Goal: Information Seeking & Learning: Learn about a topic

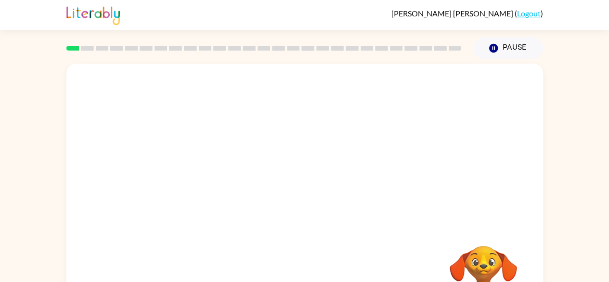
click at [303, 200] on div "Your browser must support playing .mp4 files to use Literably. Please try using…" at bounding box center [304, 201] width 476 height 275
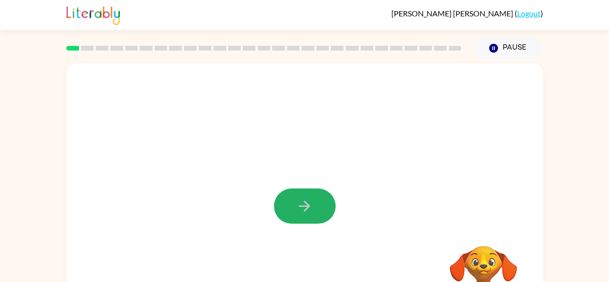
click at [303, 200] on icon "button" at bounding box center [304, 205] width 17 height 17
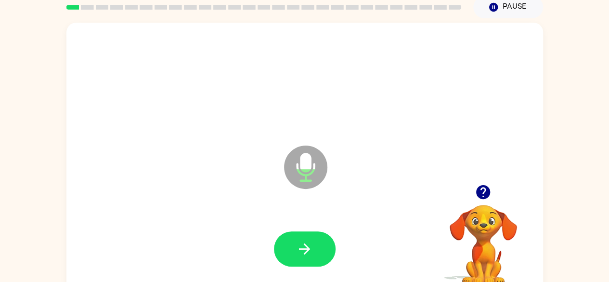
scroll to position [41, 0]
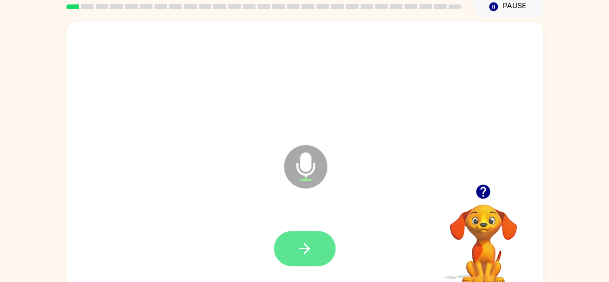
click at [317, 252] on button "button" at bounding box center [305, 248] width 62 height 35
click at [304, 249] on icon "button" at bounding box center [304, 248] width 17 height 17
click at [308, 252] on icon "button" at bounding box center [304, 248] width 17 height 17
click at [313, 248] on button "button" at bounding box center [305, 248] width 62 height 35
click at [312, 243] on icon "button" at bounding box center [304, 248] width 17 height 17
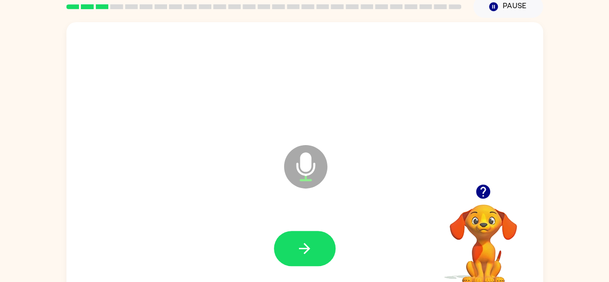
click at [491, 226] on video "Your browser must support playing .mp4 files to use Literably. Please try using…" at bounding box center [483, 237] width 96 height 96
click at [477, 192] on icon "button" at bounding box center [483, 191] width 14 height 14
click at [312, 237] on button "button" at bounding box center [305, 248] width 62 height 35
click at [315, 265] on button "button" at bounding box center [305, 248] width 62 height 35
click at [494, 194] on button "button" at bounding box center [483, 191] width 25 height 25
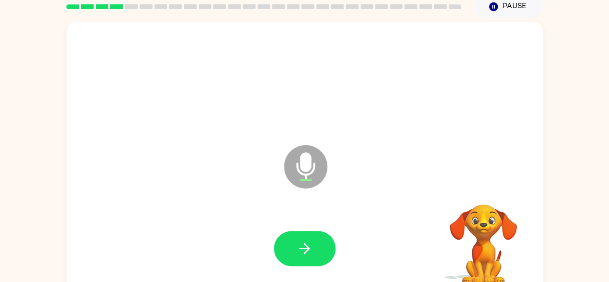
click at [488, 192] on video "Your browser must support playing .mp4 files to use Literably. Please try using…" at bounding box center [483, 237] width 96 height 96
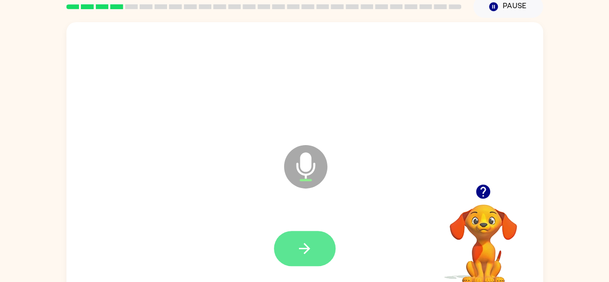
click at [331, 246] on button "button" at bounding box center [305, 248] width 62 height 35
click at [309, 246] on icon "button" at bounding box center [304, 248] width 17 height 17
click at [307, 252] on icon "button" at bounding box center [304, 248] width 17 height 17
click at [482, 192] on icon "button" at bounding box center [483, 191] width 14 height 14
click at [312, 231] on button "button" at bounding box center [305, 248] width 62 height 35
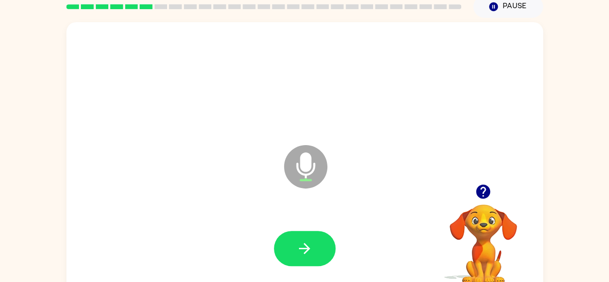
click at [479, 197] on icon "button" at bounding box center [482, 191] width 17 height 17
click at [492, 198] on button "button" at bounding box center [483, 191] width 25 height 25
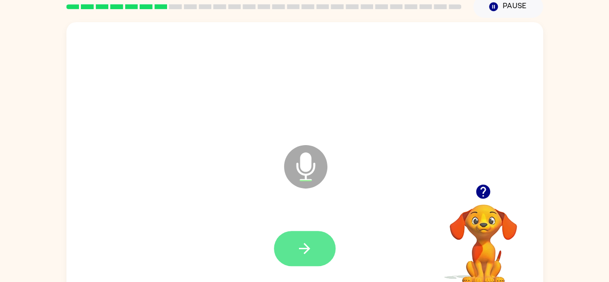
click at [316, 243] on button "button" at bounding box center [305, 248] width 62 height 35
click at [311, 242] on icon "button" at bounding box center [304, 248] width 17 height 17
click at [313, 242] on button "button" at bounding box center [305, 248] width 62 height 35
click at [314, 250] on button "button" at bounding box center [305, 248] width 62 height 35
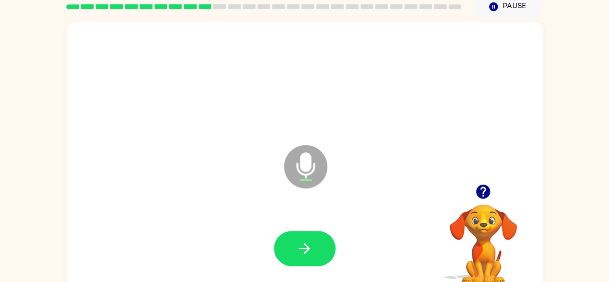
scroll to position [30, 0]
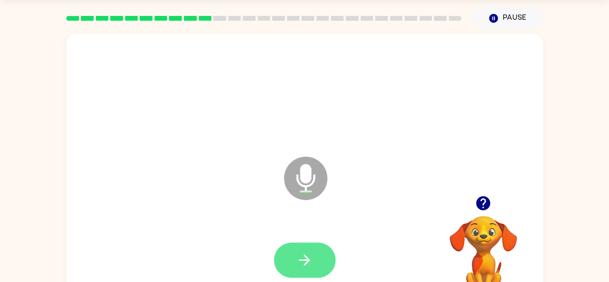
click at [323, 259] on button "button" at bounding box center [305, 259] width 62 height 35
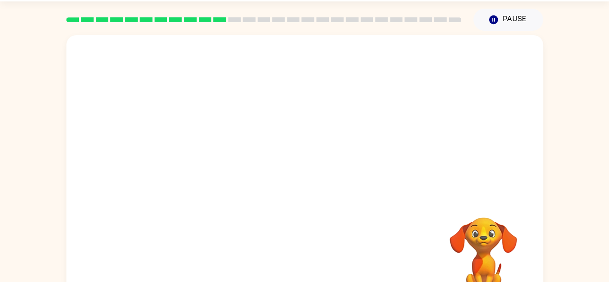
scroll to position [29, 0]
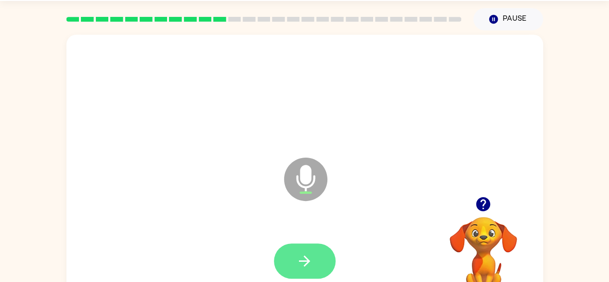
click at [313, 248] on button "button" at bounding box center [305, 260] width 62 height 35
click at [343, 258] on div at bounding box center [304, 260] width 457 height 79
click at [315, 259] on button "button" at bounding box center [305, 260] width 62 height 35
click at [290, 252] on button "button" at bounding box center [305, 260] width 62 height 35
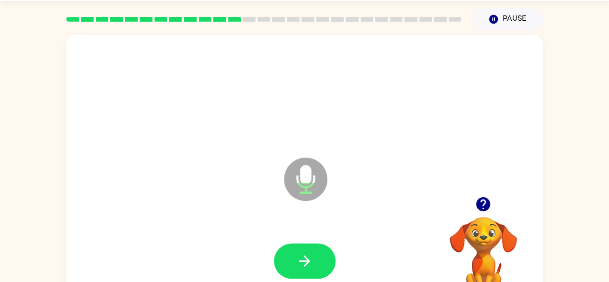
click at [477, 202] on icon "button" at bounding box center [483, 204] width 14 height 14
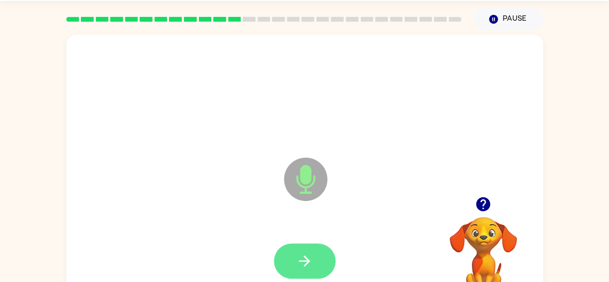
click at [316, 255] on button "button" at bounding box center [305, 260] width 62 height 35
click at [316, 266] on button "button" at bounding box center [305, 260] width 62 height 35
click at [294, 274] on button "button" at bounding box center [305, 260] width 62 height 35
click at [313, 258] on button "button" at bounding box center [305, 260] width 62 height 35
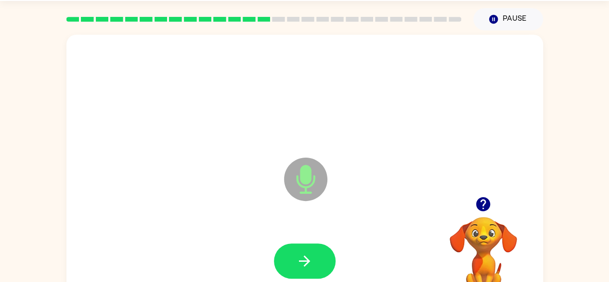
click at [483, 215] on button "button" at bounding box center [483, 204] width 25 height 25
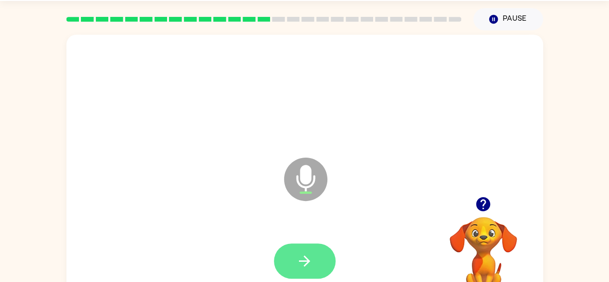
click at [321, 258] on button "button" at bounding box center [305, 260] width 62 height 35
click at [309, 248] on button "button" at bounding box center [305, 260] width 62 height 35
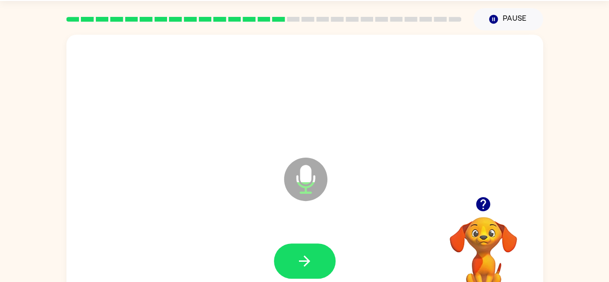
click at [484, 209] on icon "button" at bounding box center [483, 204] width 14 height 14
click at [483, 204] on icon "button" at bounding box center [482, 203] width 17 height 17
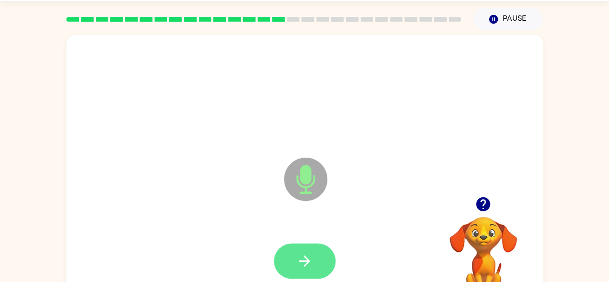
click at [315, 259] on button "button" at bounding box center [305, 260] width 62 height 35
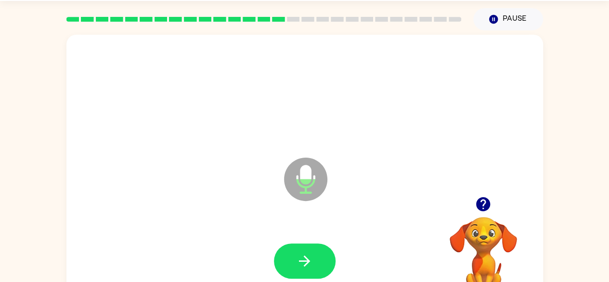
click at [483, 207] on icon "button" at bounding box center [483, 204] width 14 height 14
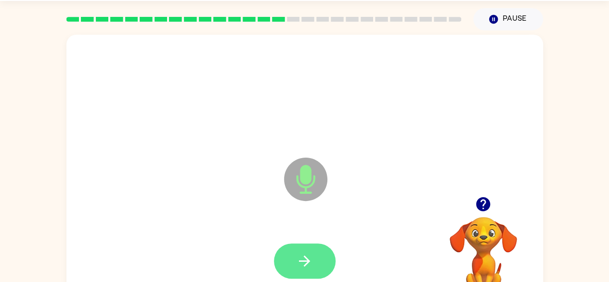
click at [322, 254] on button "button" at bounding box center [305, 260] width 62 height 35
click at [321, 258] on button "button" at bounding box center [305, 260] width 62 height 35
click at [314, 256] on button "button" at bounding box center [305, 260] width 62 height 35
click at [306, 248] on button "button" at bounding box center [305, 260] width 62 height 35
click at [309, 252] on icon "button" at bounding box center [304, 260] width 17 height 17
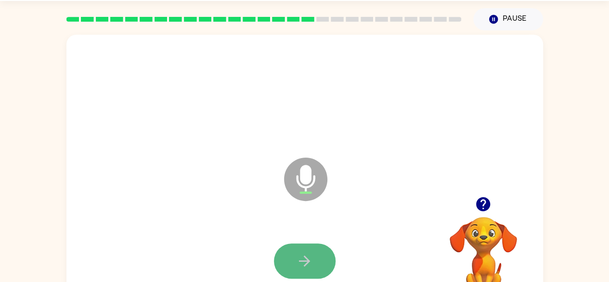
click at [289, 255] on button "button" at bounding box center [305, 260] width 62 height 35
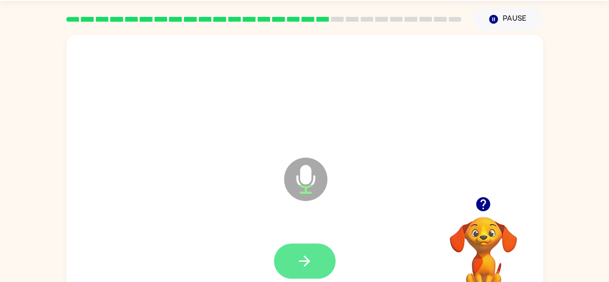
click at [318, 254] on button "button" at bounding box center [305, 260] width 62 height 35
click at [484, 204] on icon "button" at bounding box center [483, 204] width 14 height 14
click at [308, 250] on button "button" at bounding box center [305, 260] width 62 height 35
click at [316, 263] on button "button" at bounding box center [305, 260] width 62 height 35
click at [305, 260] on icon "button" at bounding box center [304, 260] width 11 height 11
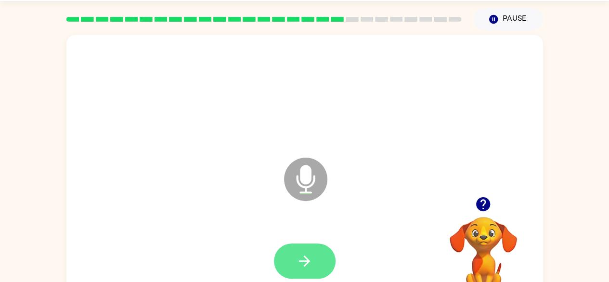
click at [320, 260] on button "button" at bounding box center [305, 260] width 62 height 35
click at [294, 255] on button "button" at bounding box center [305, 260] width 62 height 35
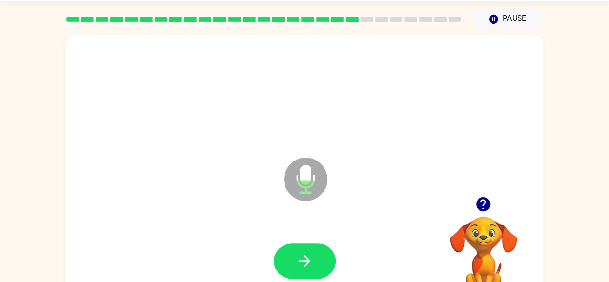
click at [477, 195] on icon "button" at bounding box center [482, 203] width 17 height 17
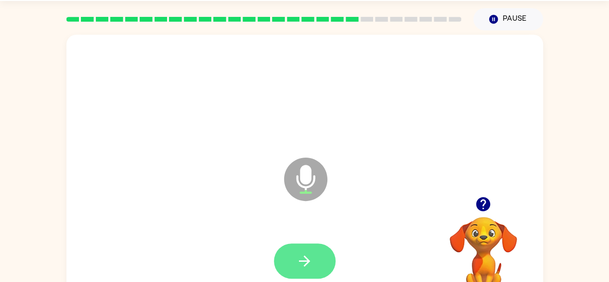
click at [319, 268] on button "button" at bounding box center [305, 260] width 62 height 35
click at [310, 265] on icon "button" at bounding box center [304, 260] width 17 height 17
click at [306, 257] on icon "button" at bounding box center [304, 260] width 11 height 11
click at [320, 267] on button "button" at bounding box center [305, 260] width 62 height 35
click at [317, 256] on button "button" at bounding box center [305, 260] width 62 height 35
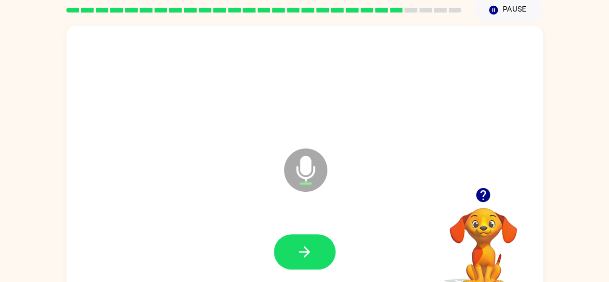
scroll to position [57, 0]
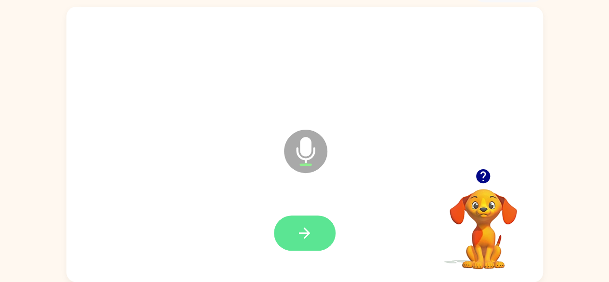
click at [303, 226] on icon "button" at bounding box center [304, 232] width 17 height 17
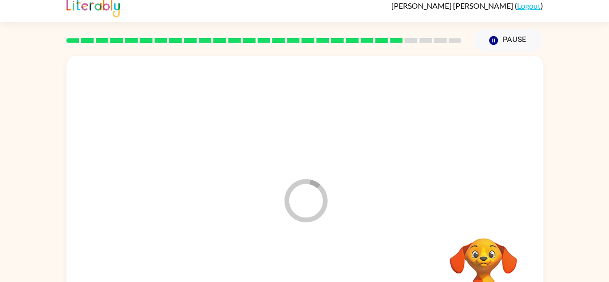
scroll to position [0, 0]
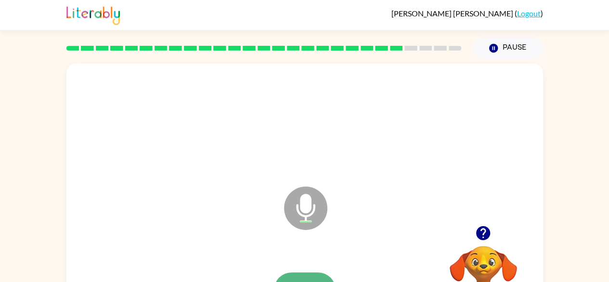
click at [483, 233] on icon "button" at bounding box center [482, 232] width 17 height 17
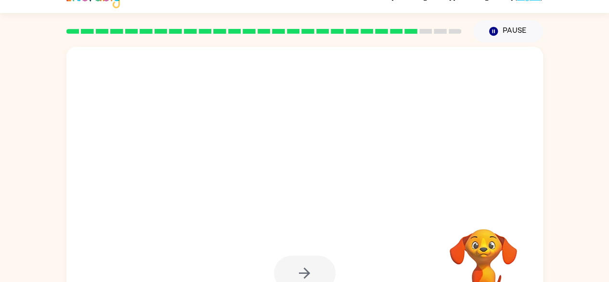
click at [398, 210] on div at bounding box center [304, 184] width 476 height 275
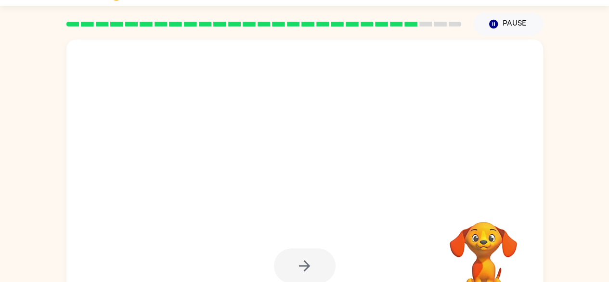
scroll to position [24, 0]
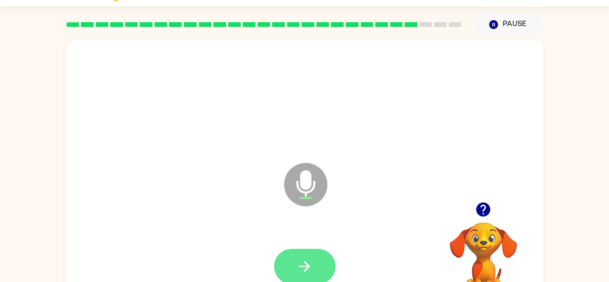
click at [313, 263] on button "button" at bounding box center [305, 265] width 62 height 35
click at [484, 209] on icon "button" at bounding box center [483, 209] width 14 height 14
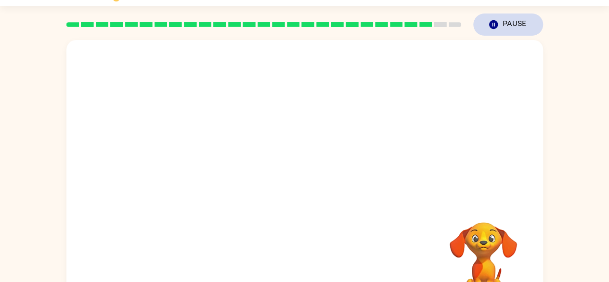
click at [498, 27] on button "Pause Pause" at bounding box center [508, 24] width 70 height 22
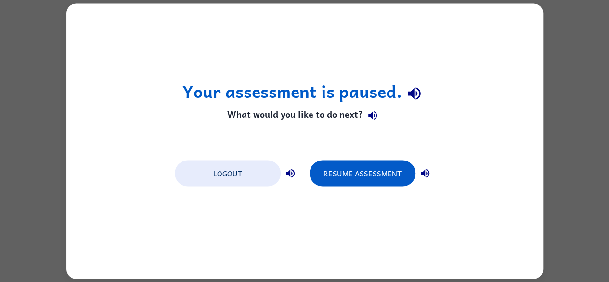
scroll to position [0, 0]
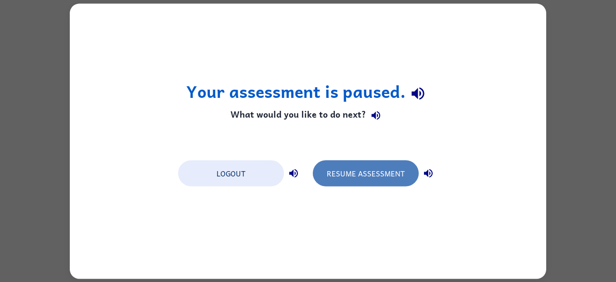
click at [348, 174] on button "Resume Assessment" at bounding box center [366, 173] width 106 height 26
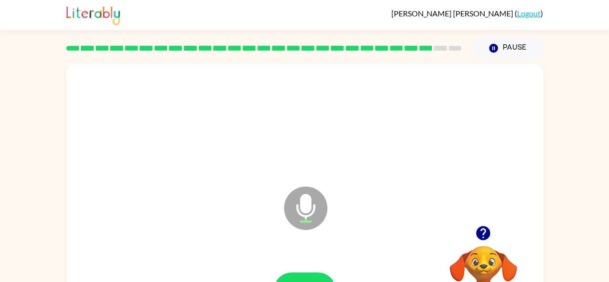
click at [348, 174] on div "Microphone The Microphone is here when it is your turn to talk" at bounding box center [281, 183] width 411 height 35
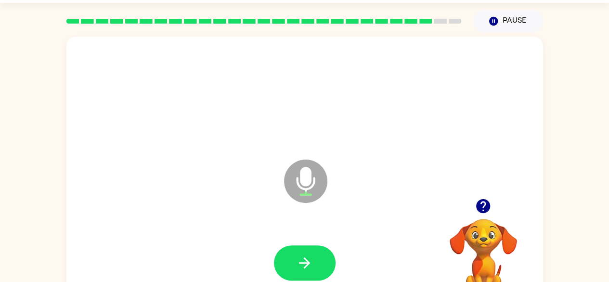
scroll to position [27, 0]
click at [316, 267] on button "button" at bounding box center [305, 262] width 62 height 35
click at [307, 261] on icon "button" at bounding box center [304, 262] width 11 height 11
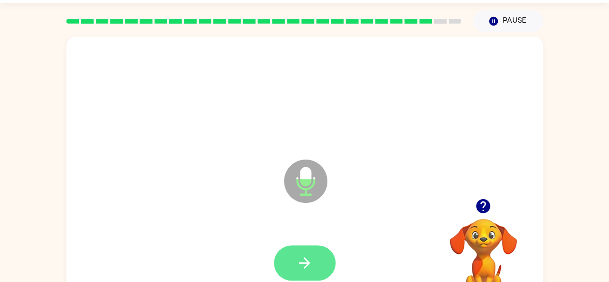
click at [311, 253] on button "button" at bounding box center [305, 262] width 62 height 35
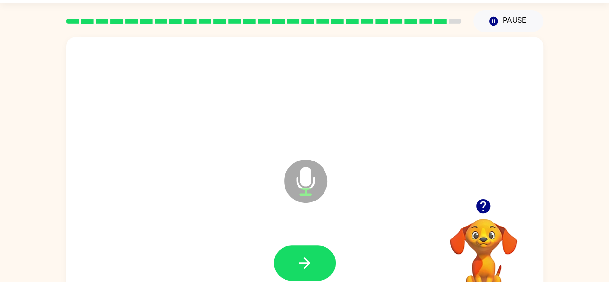
click at [480, 201] on icon "button" at bounding box center [483, 206] width 14 height 14
click at [313, 257] on button "button" at bounding box center [305, 262] width 62 height 35
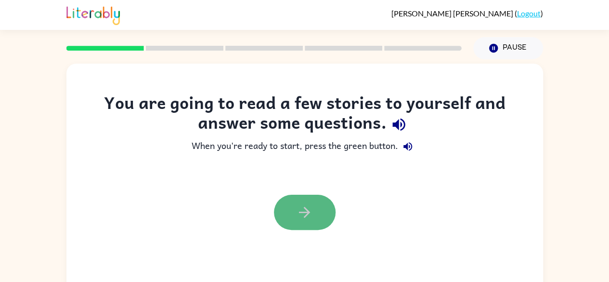
click at [317, 212] on button "button" at bounding box center [305, 211] width 62 height 35
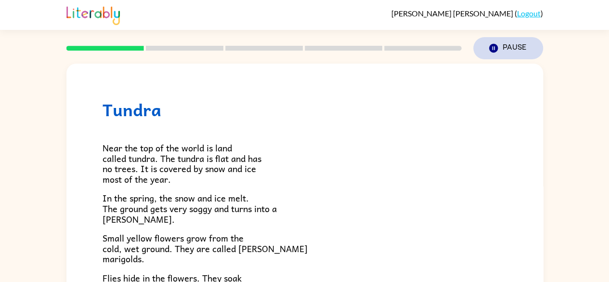
click at [495, 46] on icon "button" at bounding box center [492, 48] width 9 height 9
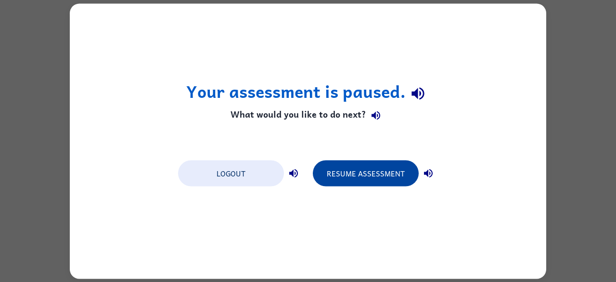
click at [383, 174] on button "Resume Assessment" at bounding box center [366, 173] width 106 height 26
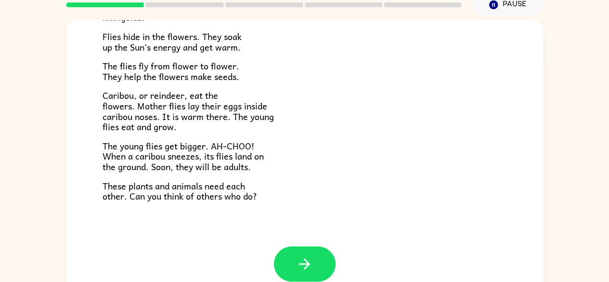
scroll to position [57, 0]
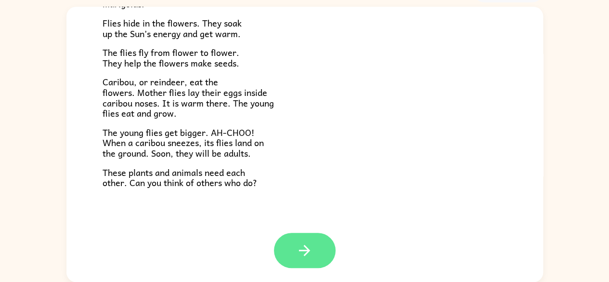
click at [308, 253] on icon "button" at bounding box center [304, 250] width 17 height 17
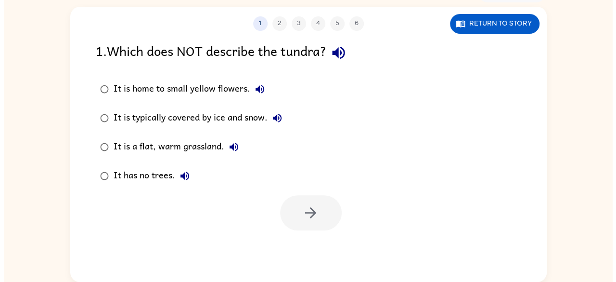
scroll to position [0, 0]
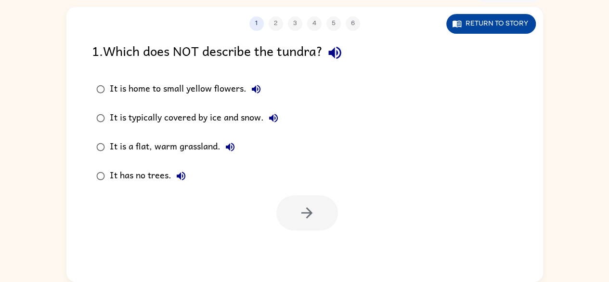
click at [491, 29] on button "Return to story" at bounding box center [491, 24] width 90 height 20
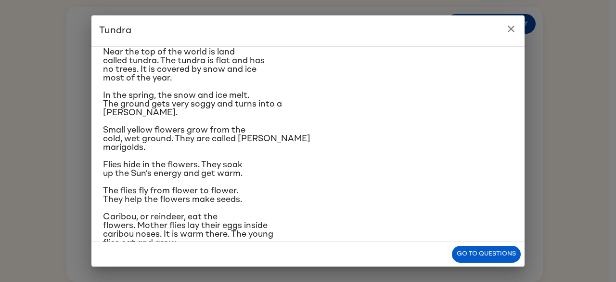
scroll to position [32, 0]
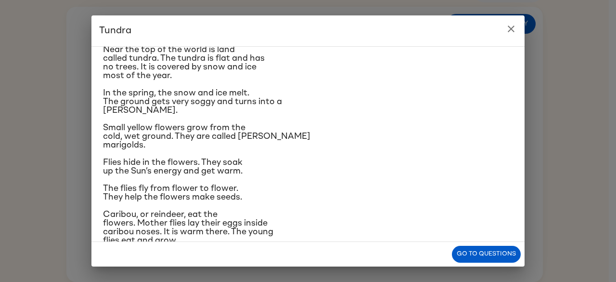
click at [82, 156] on div "Tundra Near the top of the world is land called tundra. The tundra is flat and …" at bounding box center [308, 141] width 616 height 282
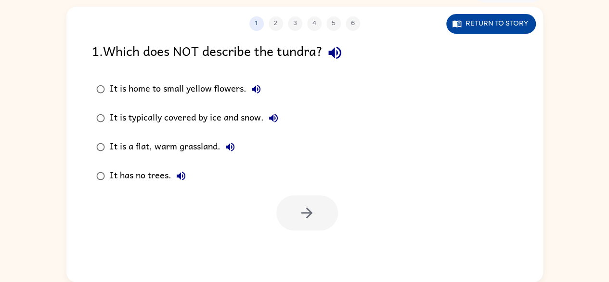
click at [509, 24] on button "Return to story" at bounding box center [491, 24] width 90 height 20
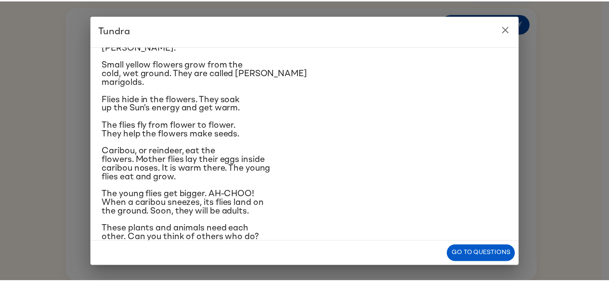
scroll to position [99, 0]
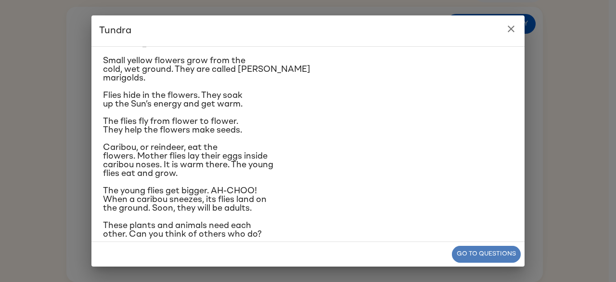
click at [480, 252] on button "Go to questions" at bounding box center [486, 253] width 69 height 17
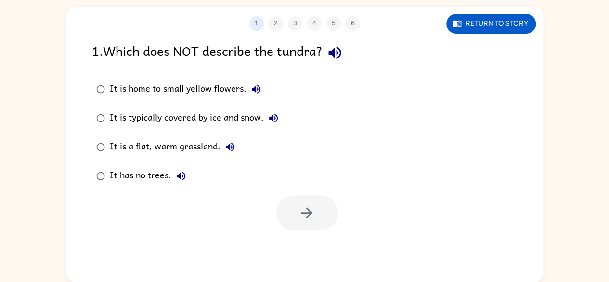
click at [257, 90] on icon "button" at bounding box center [256, 89] width 12 height 12
click at [347, 50] on button "button" at bounding box center [334, 52] width 25 height 25
click at [154, 142] on div "It is a flat, warm grassland." at bounding box center [175, 146] width 130 height 19
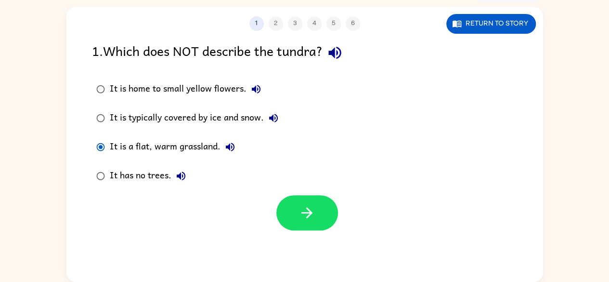
click at [139, 179] on div "It has no trees." at bounding box center [150, 175] width 81 height 19
click at [139, 148] on div "It is a flat, warm grassland." at bounding box center [175, 146] width 130 height 19
click at [311, 207] on icon "button" at bounding box center [306, 212] width 17 height 17
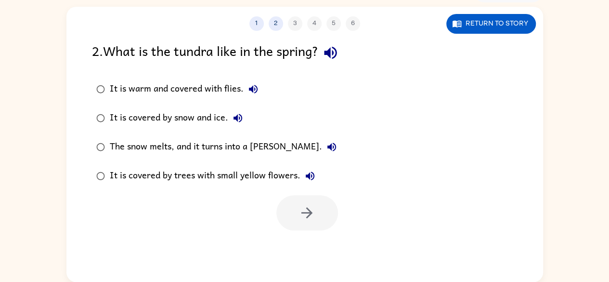
click at [342, 61] on button "button" at bounding box center [330, 52] width 25 height 25
click at [208, 118] on div "It is covered by snow and ice." at bounding box center [179, 117] width 138 height 19
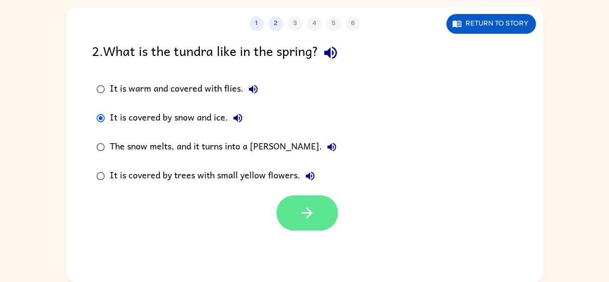
click at [304, 220] on icon "button" at bounding box center [306, 212] width 17 height 17
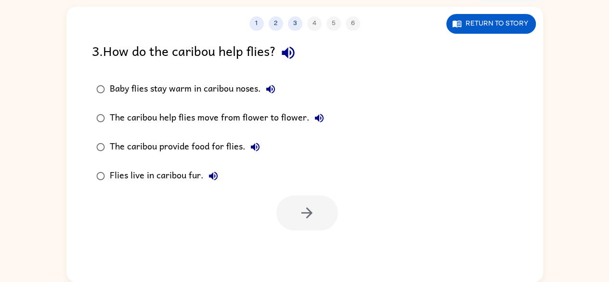
click at [294, 46] on icon "button" at bounding box center [288, 52] width 17 height 17
click at [119, 99] on label "Baby flies stay warm in caribou noses." at bounding box center [210, 89] width 247 height 29
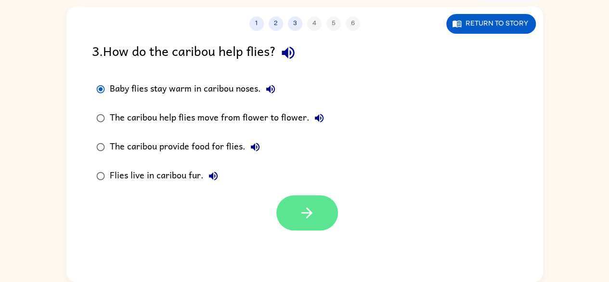
click at [313, 214] on icon "button" at bounding box center [306, 212] width 17 height 17
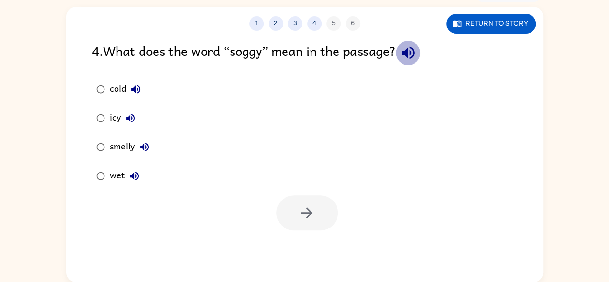
click at [412, 43] on button "button" at bounding box center [408, 52] width 25 height 25
click at [402, 50] on button "button" at bounding box center [408, 52] width 25 height 25
click at [404, 51] on icon "button" at bounding box center [407, 52] width 17 height 17
click at [129, 87] on button "cold" at bounding box center [135, 88] width 19 height 19
click at [142, 145] on icon "button" at bounding box center [144, 146] width 9 height 9
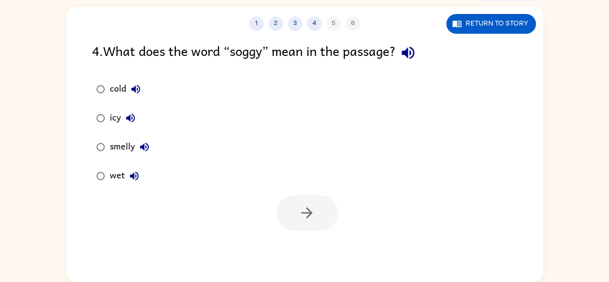
click at [141, 178] on button "wet" at bounding box center [134, 175] width 19 height 19
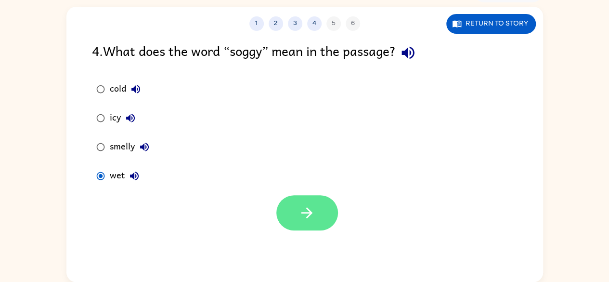
click at [306, 210] on icon "button" at bounding box center [306, 212] width 17 height 17
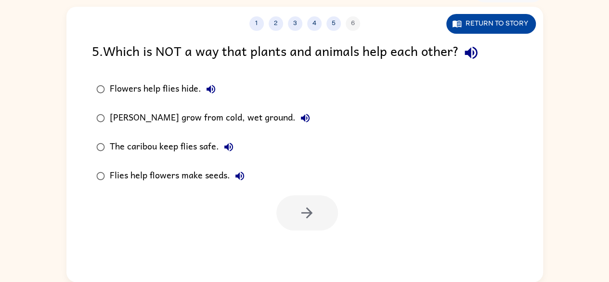
click at [494, 14] on button "Return to story" at bounding box center [491, 24] width 90 height 20
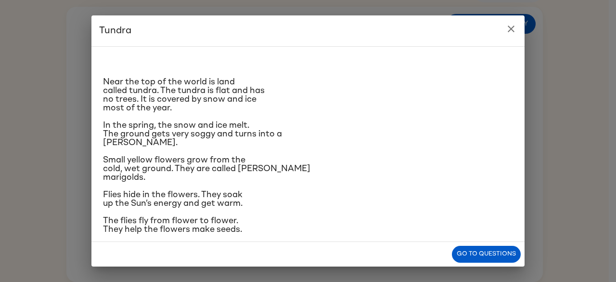
click at [469, 58] on div "Near the top of the world is land called tundra. The tundra is flat and has no …" at bounding box center [308, 195] width 410 height 283
click at [512, 29] on icon "close" at bounding box center [511, 29] width 7 height 7
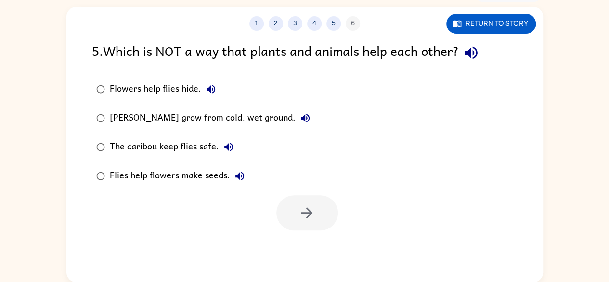
click at [303, 119] on icon "button" at bounding box center [305, 118] width 12 height 12
click at [469, 60] on icon "button" at bounding box center [470, 52] width 17 height 17
click at [472, 54] on icon "button" at bounding box center [470, 53] width 13 height 13
click at [180, 179] on div "Flies help flowers make seeds." at bounding box center [180, 175] width 140 height 19
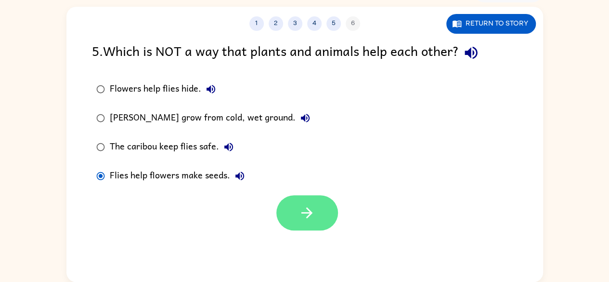
click at [313, 218] on icon "button" at bounding box center [306, 212] width 17 height 17
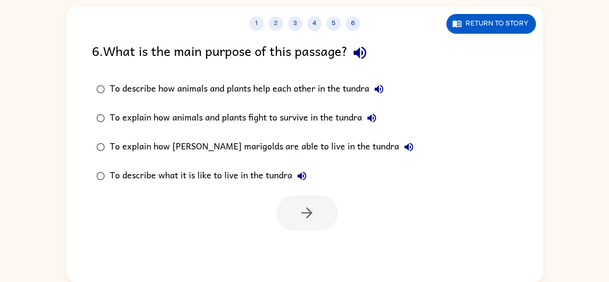
click at [359, 52] on icon "button" at bounding box center [359, 53] width 13 height 13
click at [355, 54] on icon "button" at bounding box center [359, 52] width 17 height 17
click at [193, 183] on div "To describe what it is like to live in the tundra" at bounding box center [211, 175] width 202 height 19
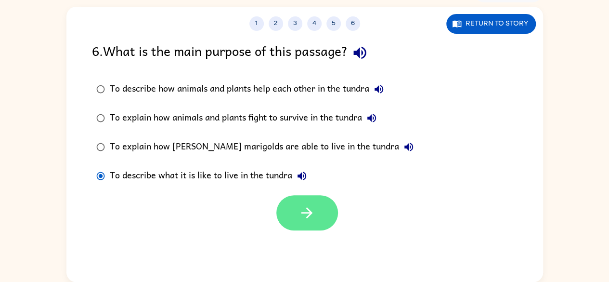
click at [313, 223] on button "button" at bounding box center [307, 212] width 62 height 35
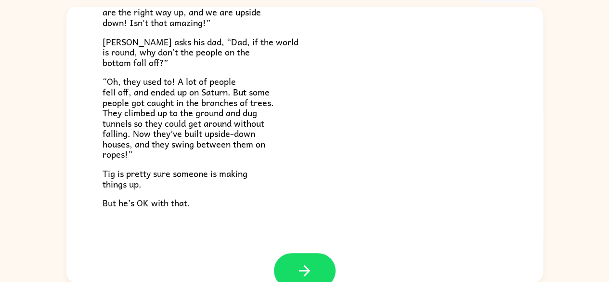
scroll to position [279, 0]
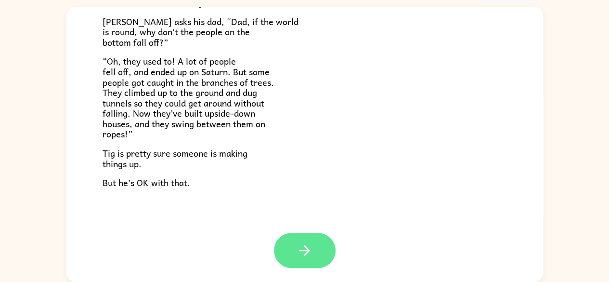
click at [319, 248] on button "button" at bounding box center [305, 249] width 62 height 35
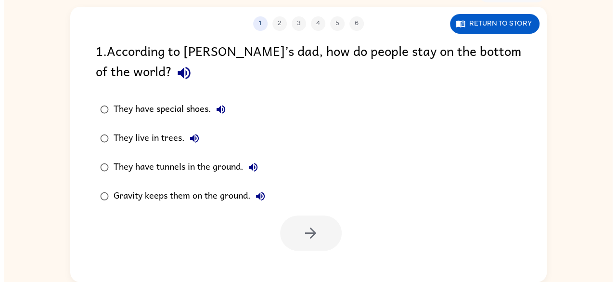
scroll to position [0, 0]
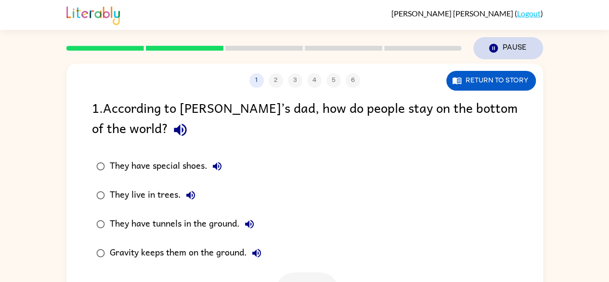
click at [490, 54] on button "Pause Pause" at bounding box center [508, 48] width 70 height 22
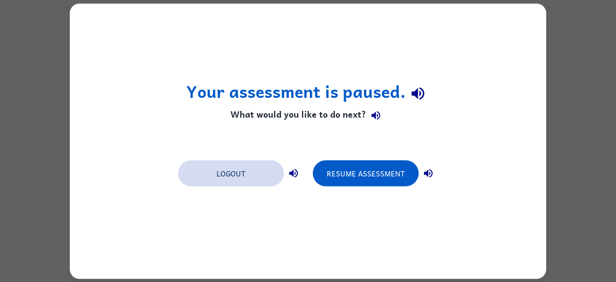
click at [254, 172] on button "Logout" at bounding box center [231, 173] width 106 height 26
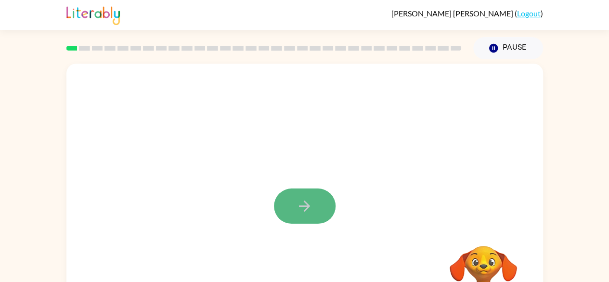
click at [316, 214] on button "button" at bounding box center [305, 205] width 62 height 35
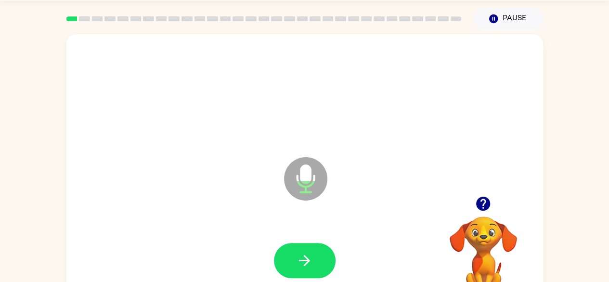
scroll to position [39, 0]
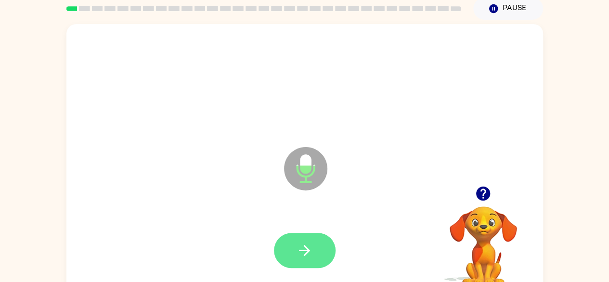
click at [315, 258] on button "button" at bounding box center [305, 249] width 62 height 35
click at [305, 259] on button "button" at bounding box center [305, 249] width 62 height 35
click at [311, 258] on icon "button" at bounding box center [304, 250] width 17 height 17
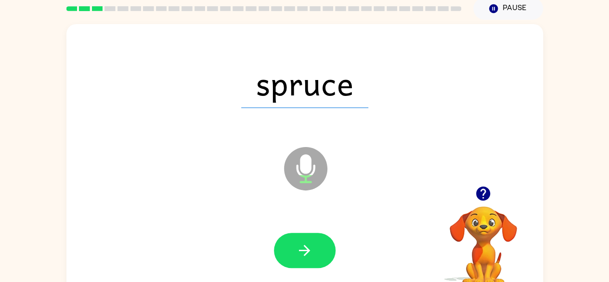
click at [483, 203] on button "button" at bounding box center [483, 193] width 25 height 25
click at [294, 260] on button "button" at bounding box center [305, 249] width 62 height 35
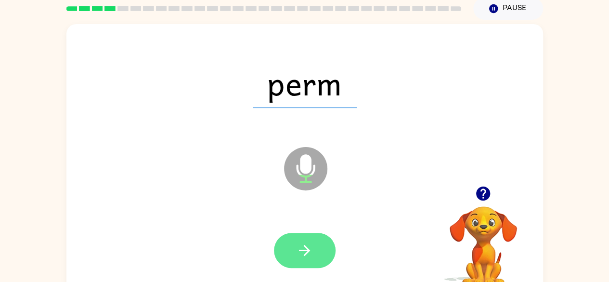
click at [308, 247] on icon "button" at bounding box center [304, 250] width 17 height 17
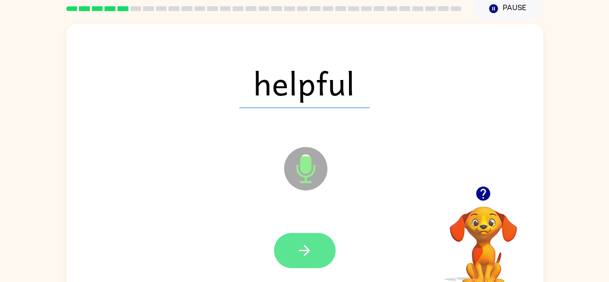
click at [313, 245] on button "button" at bounding box center [305, 249] width 62 height 35
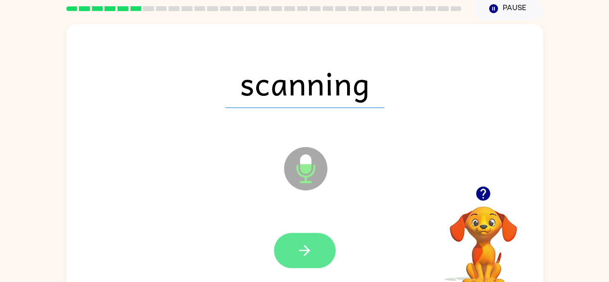
click at [319, 242] on button "button" at bounding box center [305, 249] width 62 height 35
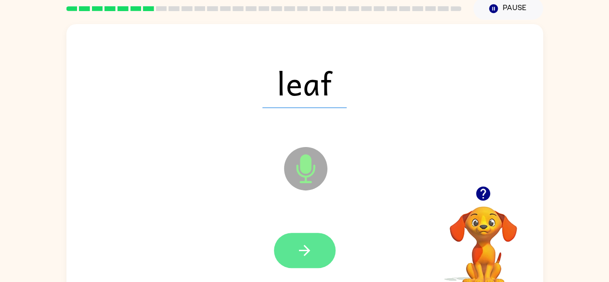
click at [322, 249] on button "button" at bounding box center [305, 249] width 62 height 35
click at [303, 245] on icon "button" at bounding box center [304, 250] width 17 height 17
click at [313, 246] on button "button" at bounding box center [305, 249] width 62 height 35
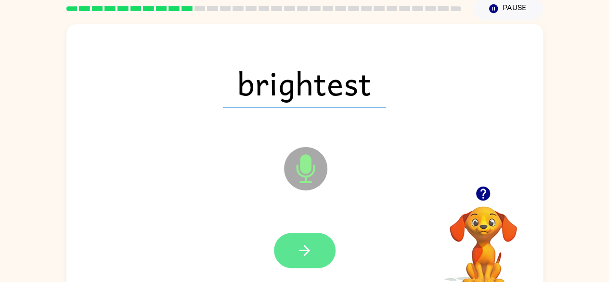
click at [313, 243] on button "button" at bounding box center [305, 249] width 62 height 35
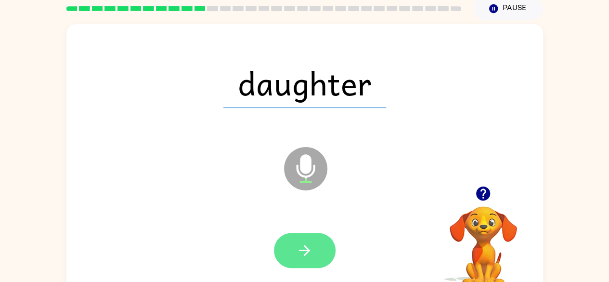
click at [315, 249] on button "button" at bounding box center [305, 249] width 62 height 35
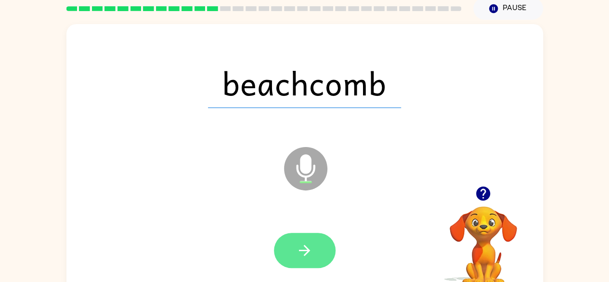
click at [312, 246] on icon "button" at bounding box center [304, 250] width 17 height 17
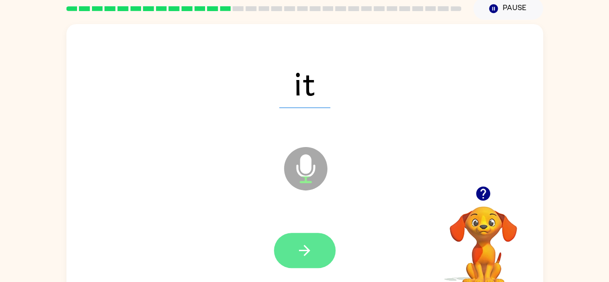
click at [313, 244] on button "button" at bounding box center [305, 249] width 62 height 35
click at [322, 239] on button "button" at bounding box center [305, 249] width 62 height 35
click at [307, 248] on icon "button" at bounding box center [304, 249] width 11 height 11
click at [306, 258] on icon "button" at bounding box center [304, 250] width 17 height 17
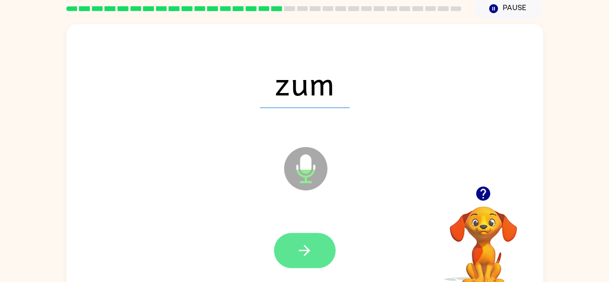
click at [304, 246] on icon "button" at bounding box center [304, 250] width 17 height 17
click at [313, 257] on button "button" at bounding box center [305, 249] width 62 height 35
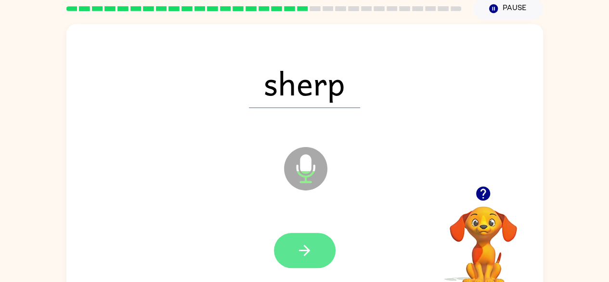
click at [305, 250] on icon "button" at bounding box center [304, 249] width 11 height 11
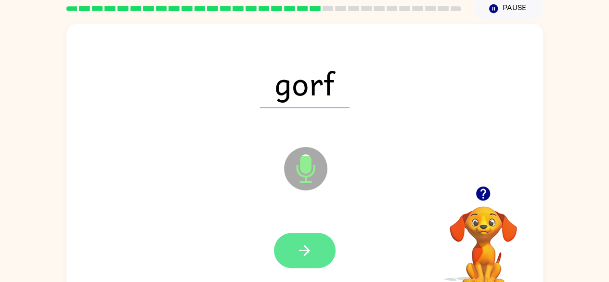
click at [310, 245] on icon "button" at bounding box center [304, 250] width 17 height 17
click at [314, 243] on button "button" at bounding box center [305, 249] width 62 height 35
click at [320, 261] on button "button" at bounding box center [305, 249] width 62 height 35
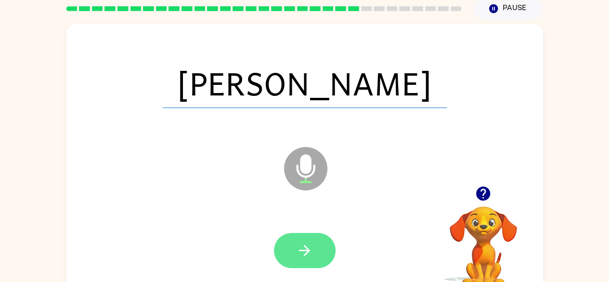
click at [305, 252] on icon "button" at bounding box center [304, 250] width 17 height 17
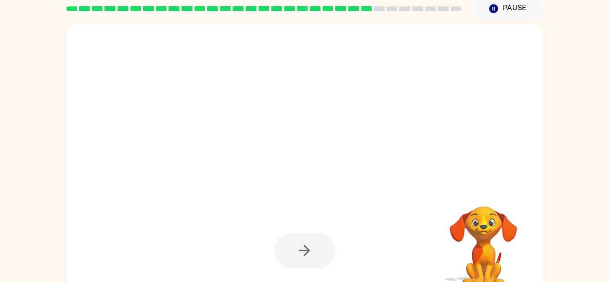
click at [480, 248] on video "Your browser must support playing .mp4 files to use Literably. Please try using…" at bounding box center [483, 239] width 96 height 96
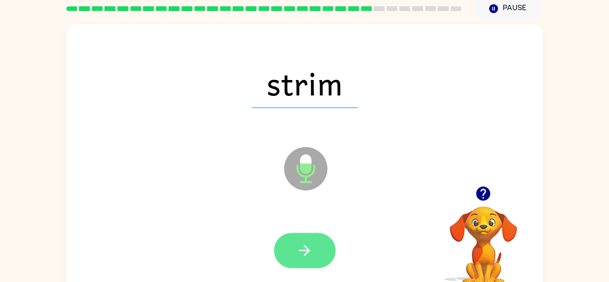
click at [313, 248] on button "button" at bounding box center [305, 249] width 62 height 35
click at [311, 248] on icon "button" at bounding box center [304, 250] width 17 height 17
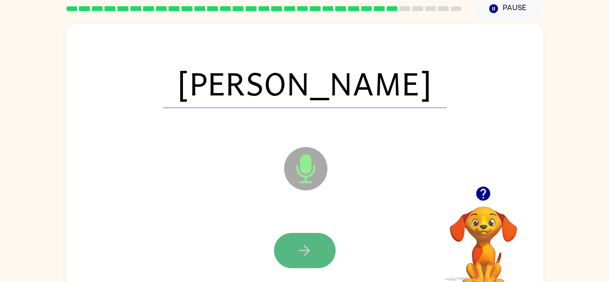
click at [315, 249] on button "button" at bounding box center [305, 249] width 62 height 35
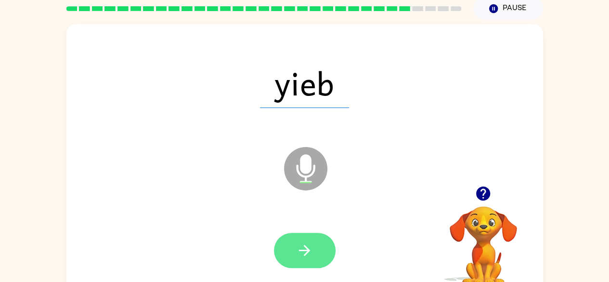
click at [313, 252] on button "button" at bounding box center [305, 249] width 62 height 35
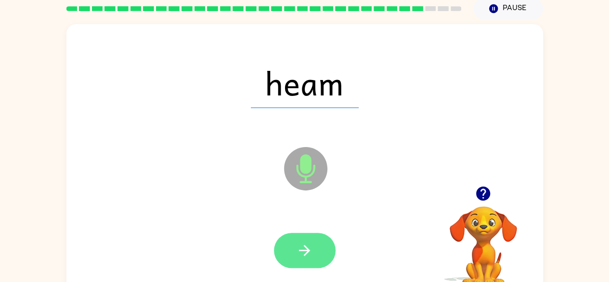
click at [315, 248] on button "button" at bounding box center [305, 249] width 62 height 35
click at [321, 253] on button "button" at bounding box center [305, 249] width 62 height 35
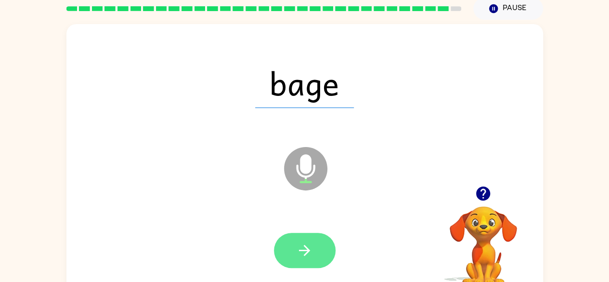
click at [300, 257] on icon "button" at bounding box center [304, 250] width 17 height 17
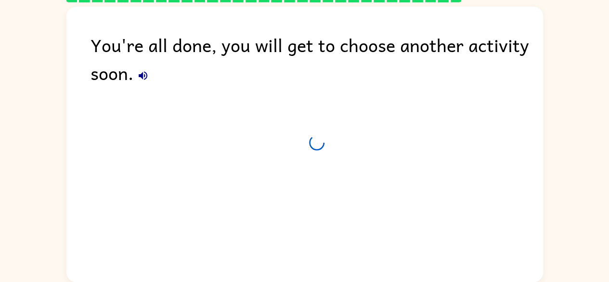
scroll to position [31, 0]
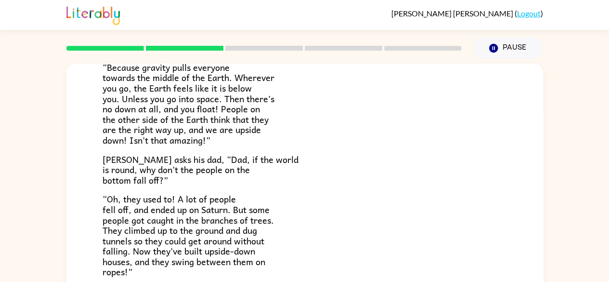
click at [465, 101] on p "“Because gravity pulls everyone towards the middle of the Earth. Wherever you g…" at bounding box center [304, 103] width 404 height 83
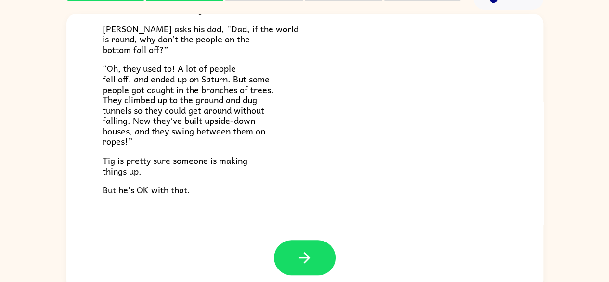
scroll to position [57, 0]
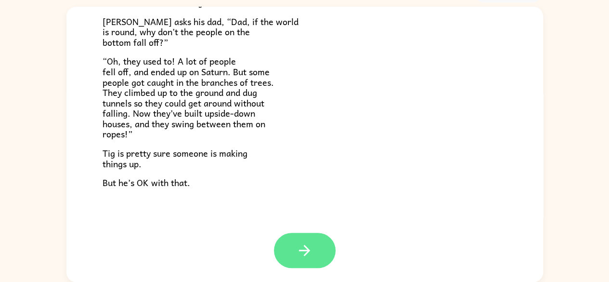
click at [313, 248] on button "button" at bounding box center [305, 249] width 62 height 35
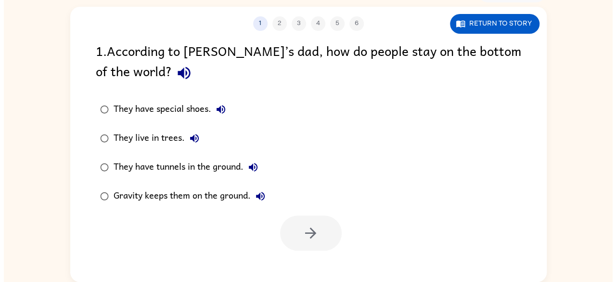
scroll to position [0, 0]
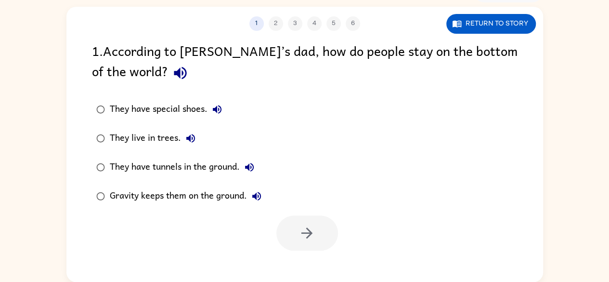
click at [174, 74] on icon "button" at bounding box center [180, 73] width 13 height 13
click at [296, 24] on div "1 2 3 4 5 6" at bounding box center [304, 23] width 476 height 14
click at [273, 30] on div "1 2 3 4 5 6" at bounding box center [304, 23] width 476 height 14
click at [488, 16] on button "Return to story" at bounding box center [491, 24] width 90 height 20
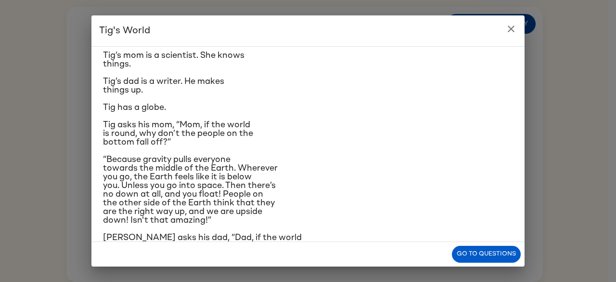
scroll to position [27, 0]
click at [115, 83] on span "Tig’s dad is a writer. He makes things up." at bounding box center [163, 85] width 121 height 17
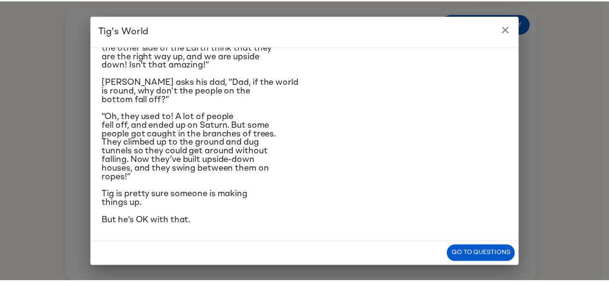
scroll to position [219, 0]
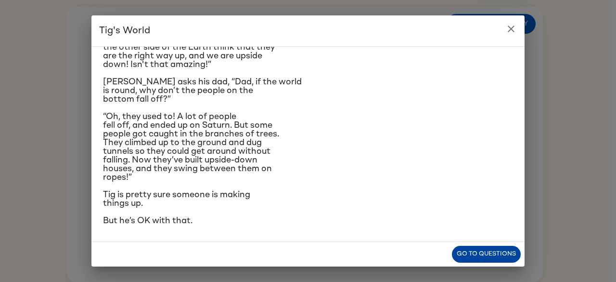
click at [496, 256] on button "Go to questions" at bounding box center [486, 253] width 69 height 17
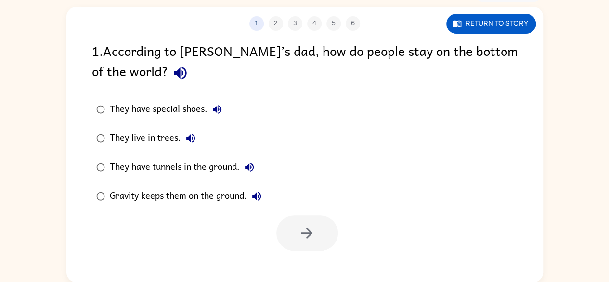
click at [174, 69] on icon "button" at bounding box center [180, 73] width 13 height 13
click at [233, 193] on div "Gravity keeps them on the ground." at bounding box center [188, 195] width 156 height 19
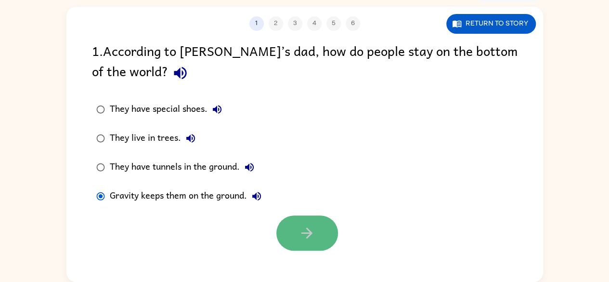
click at [302, 225] on icon "button" at bounding box center [306, 232] width 17 height 17
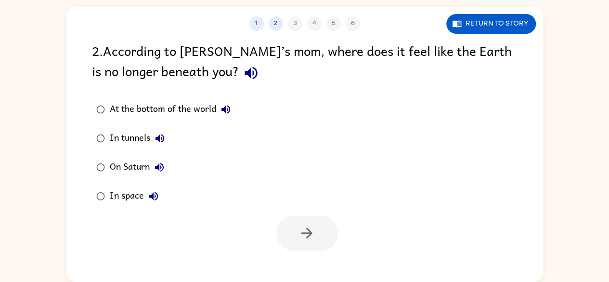
click at [243, 73] on icon "button" at bounding box center [251, 72] width 17 height 17
click at [224, 104] on icon "button" at bounding box center [226, 109] width 12 height 12
click at [201, 103] on div "At the bottom of the world" at bounding box center [173, 109] width 126 height 19
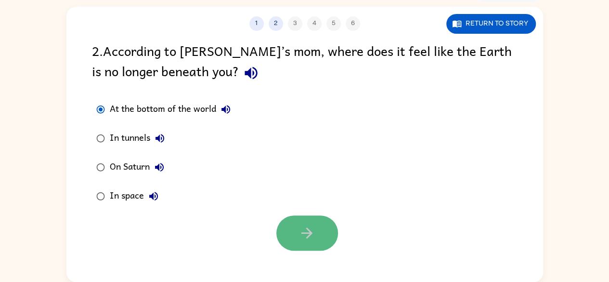
click at [294, 233] on button "button" at bounding box center [307, 232] width 62 height 35
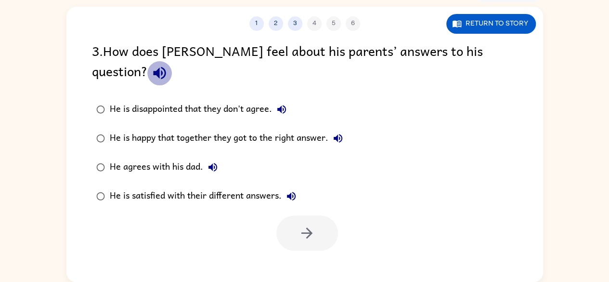
click at [168, 64] on icon "button" at bounding box center [159, 72] width 17 height 17
click at [319, 128] on div "He is happy that together they got to the right answer." at bounding box center [229, 137] width 238 height 19
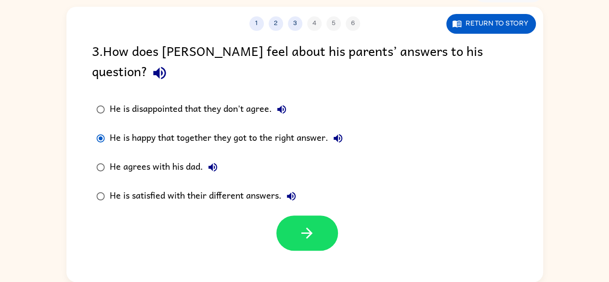
click at [248, 186] on div "He is satisfied with their different answers." at bounding box center [205, 195] width 191 height 19
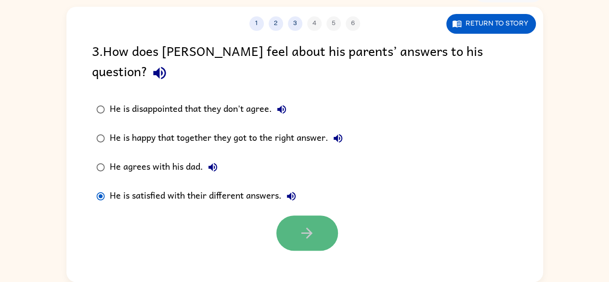
click at [295, 215] on button "button" at bounding box center [307, 232] width 62 height 35
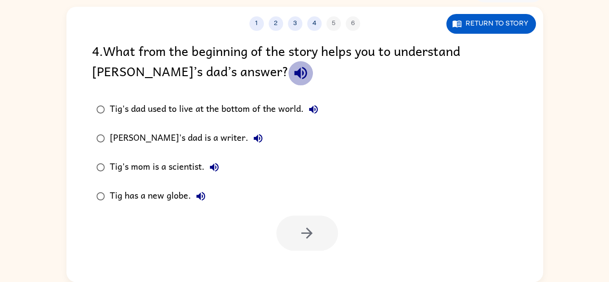
click at [294, 69] on icon "button" at bounding box center [300, 73] width 13 height 13
click at [175, 135] on div "Tig's dad is a writer." at bounding box center [189, 137] width 158 height 19
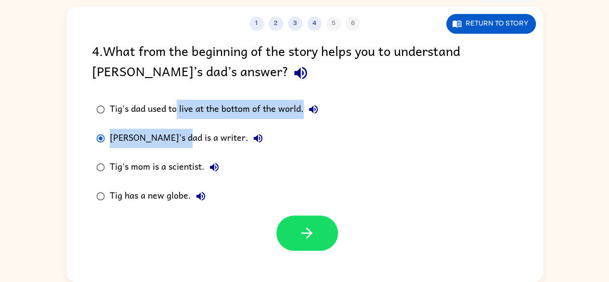
drag, startPoint x: 175, startPoint y: 135, endPoint x: 176, endPoint y: 112, distance: 23.6
click at [176, 112] on div "Tig's dad used to live at the bottom of the world. Tig's dad is a writer. Tig's…" at bounding box center [213, 152] width 243 height 115
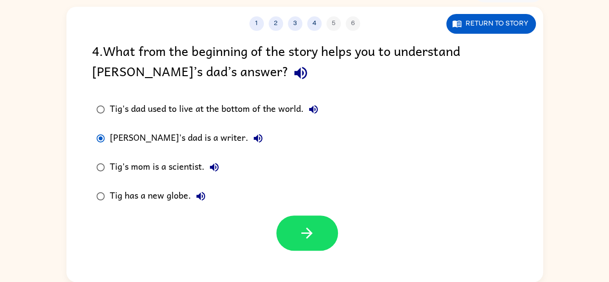
click at [155, 102] on div "Tig's dad used to live at the bottom of the world." at bounding box center [216, 109] width 213 height 19
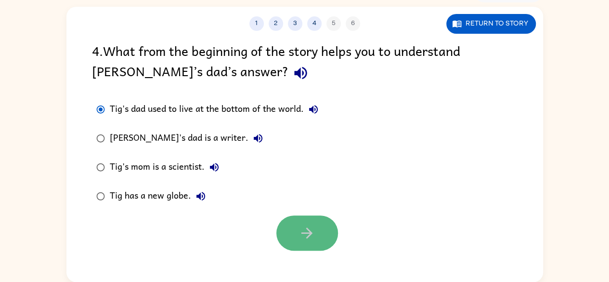
click at [297, 219] on button "button" at bounding box center [307, 232] width 62 height 35
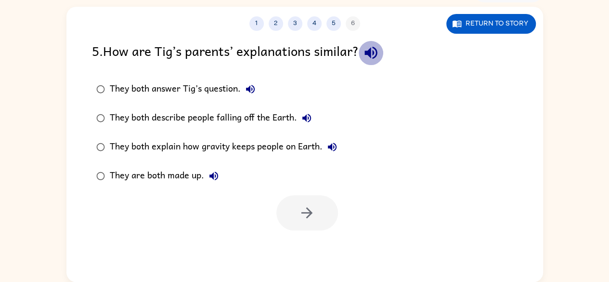
click at [375, 52] on icon "button" at bounding box center [370, 52] width 17 height 17
click at [222, 83] on div "They both answer Tig’s question." at bounding box center [185, 88] width 150 height 19
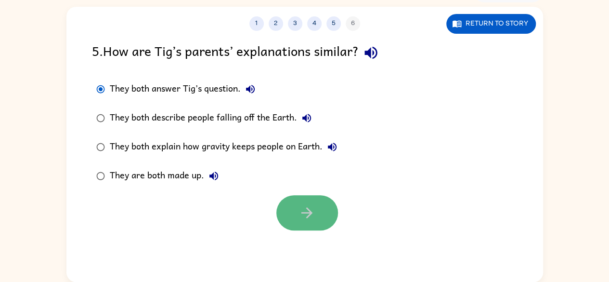
click at [295, 205] on button "button" at bounding box center [307, 212] width 62 height 35
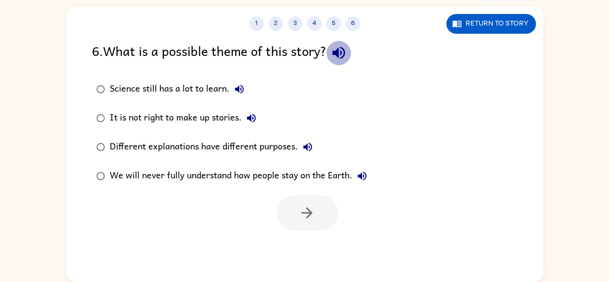
click at [344, 55] on icon "button" at bounding box center [338, 53] width 13 height 13
click at [196, 116] on div "It is not right to make up stories." at bounding box center [185, 117] width 151 height 19
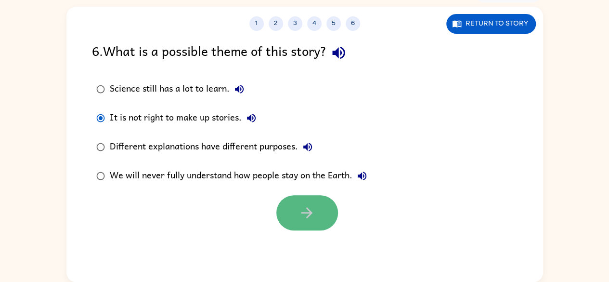
click at [302, 218] on icon "button" at bounding box center [306, 212] width 17 height 17
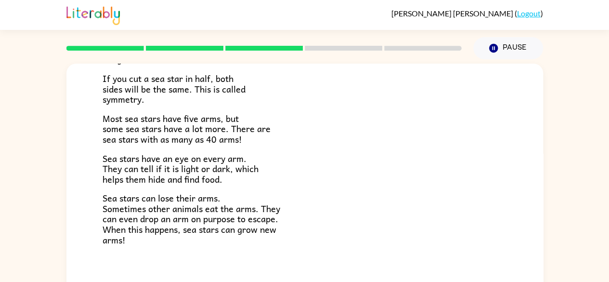
scroll to position [57, 0]
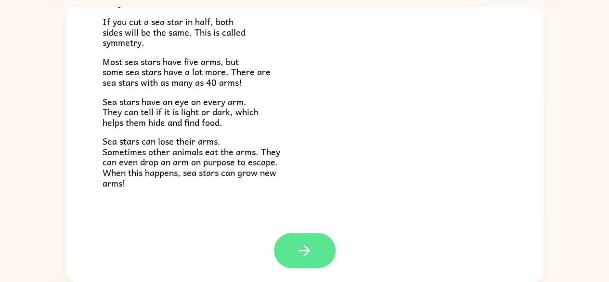
click at [298, 255] on icon "button" at bounding box center [304, 250] width 17 height 17
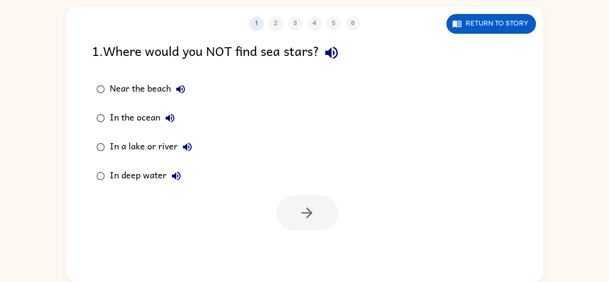
click at [153, 144] on div "In a lake or river" at bounding box center [153, 146] width 87 height 19
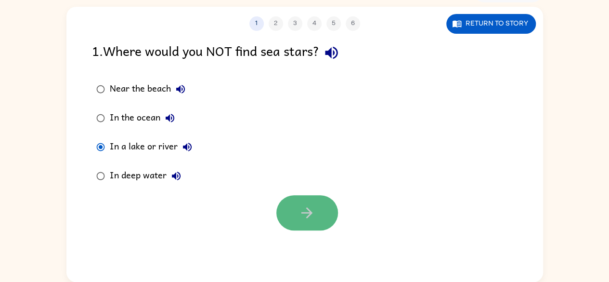
click at [310, 208] on icon "button" at bounding box center [306, 212] width 17 height 17
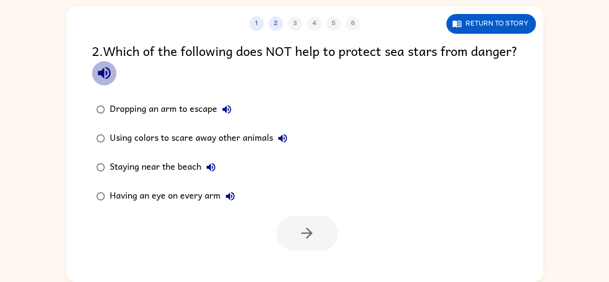
click at [110, 73] on icon "button" at bounding box center [104, 73] width 13 height 13
click at [110, 70] on icon "button" at bounding box center [104, 73] width 13 height 13
click at [110, 72] on icon "button" at bounding box center [104, 73] width 13 height 13
click at [164, 134] on div "Using colors to scare away other animals" at bounding box center [201, 137] width 182 height 19
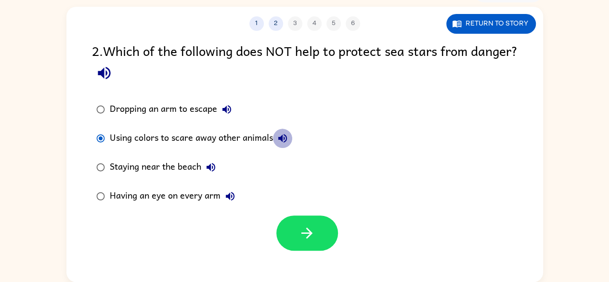
click at [282, 134] on icon "button" at bounding box center [283, 138] width 12 height 12
click at [223, 101] on button "Dropping an arm to escape" at bounding box center [226, 109] width 19 height 19
click at [190, 103] on div "Dropping an arm to escape" at bounding box center [173, 109] width 127 height 19
click at [226, 191] on icon "button" at bounding box center [230, 196] width 12 height 12
click at [212, 165] on icon "button" at bounding box center [211, 167] width 12 height 12
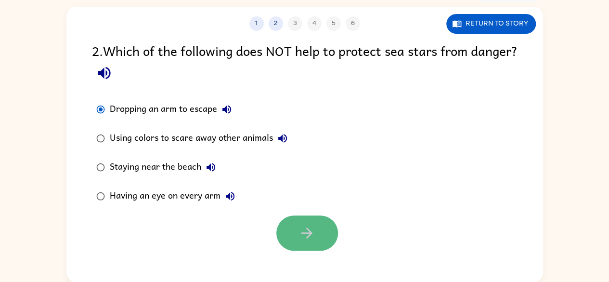
click at [302, 227] on icon "button" at bounding box center [306, 232] width 17 height 17
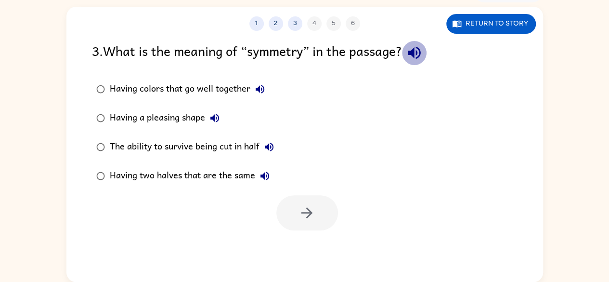
click at [415, 52] on icon "button" at bounding box center [414, 53] width 13 height 13
click at [258, 86] on icon "button" at bounding box center [260, 89] width 12 height 12
click at [213, 111] on button "Having a pleasing shape" at bounding box center [214, 117] width 19 height 19
click at [176, 116] on div "Having a pleasing shape" at bounding box center [167, 117] width 115 height 19
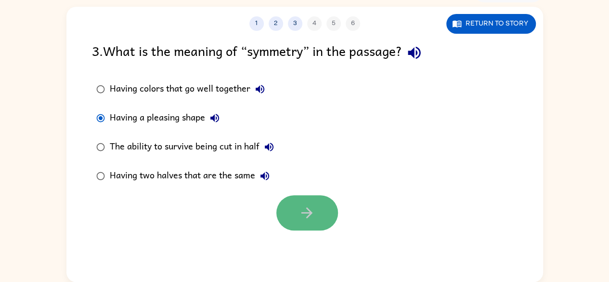
click at [305, 210] on icon "button" at bounding box center [306, 212] width 17 height 17
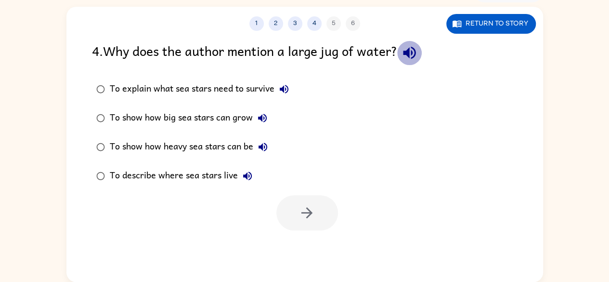
click at [410, 44] on icon "button" at bounding box center [409, 52] width 17 height 17
click at [248, 88] on div "To explain what sea stars need to survive" at bounding box center [202, 88] width 184 height 19
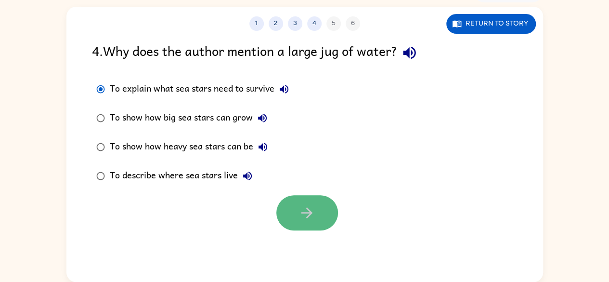
click at [318, 217] on button "button" at bounding box center [307, 212] width 62 height 35
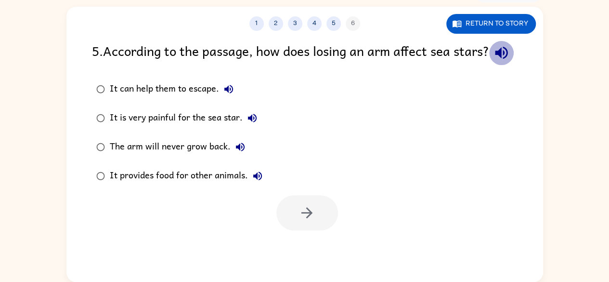
click at [493, 61] on icon "button" at bounding box center [501, 52] width 17 height 17
click at [170, 99] on div "It can help them to escape." at bounding box center [174, 88] width 128 height 19
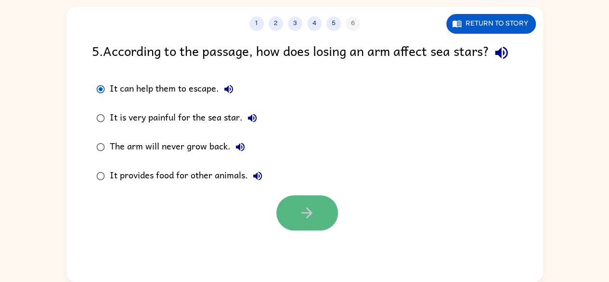
click at [297, 219] on button "button" at bounding box center [307, 212] width 62 height 35
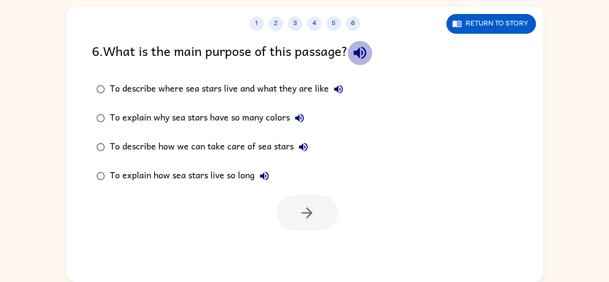
click at [361, 48] on icon "button" at bounding box center [359, 52] width 17 height 17
click at [262, 109] on div "To explain why sea stars have so many colors" at bounding box center [209, 117] width 199 height 19
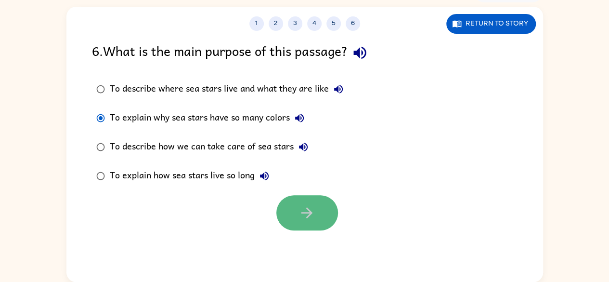
click at [305, 223] on button "button" at bounding box center [307, 212] width 62 height 35
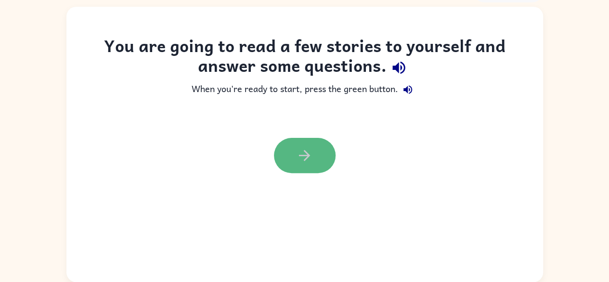
click at [297, 168] on button "button" at bounding box center [305, 155] width 62 height 35
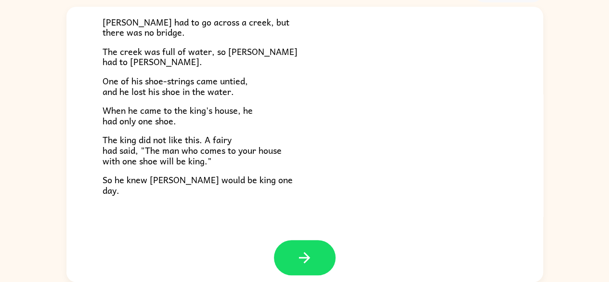
scroll to position [165, 0]
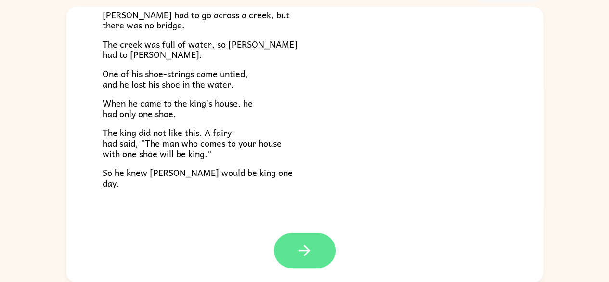
click at [299, 247] on icon "button" at bounding box center [304, 250] width 17 height 17
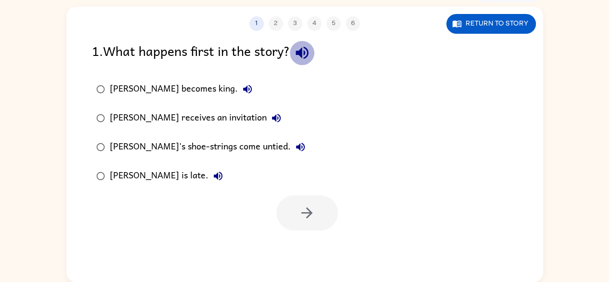
click at [304, 52] on icon "button" at bounding box center [301, 53] width 13 height 13
click at [156, 172] on div "Jason is late." at bounding box center [169, 175] width 118 height 19
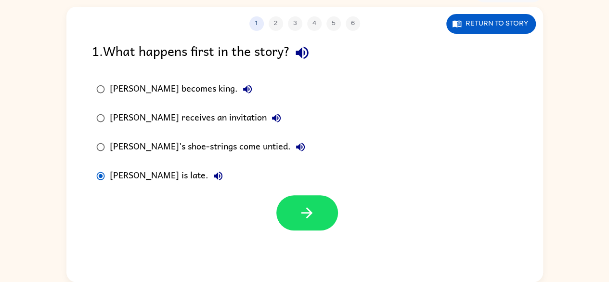
click at [178, 147] on div "Jason's shoe-strings come untied." at bounding box center [210, 146] width 200 height 19
click at [242, 85] on icon "button" at bounding box center [248, 89] width 12 height 12
click at [270, 113] on icon "button" at bounding box center [276, 118] width 12 height 12
click at [295, 144] on icon "button" at bounding box center [301, 147] width 12 height 12
click at [212, 170] on icon "button" at bounding box center [218, 176] width 12 height 12
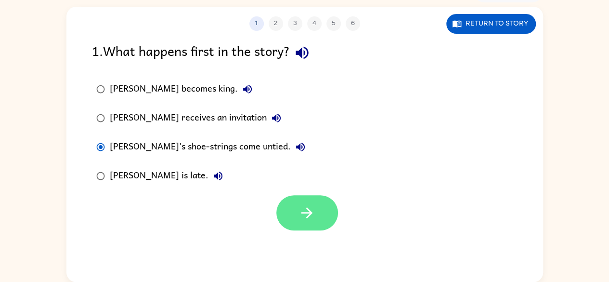
click at [302, 207] on icon "button" at bounding box center [306, 212] width 17 height 17
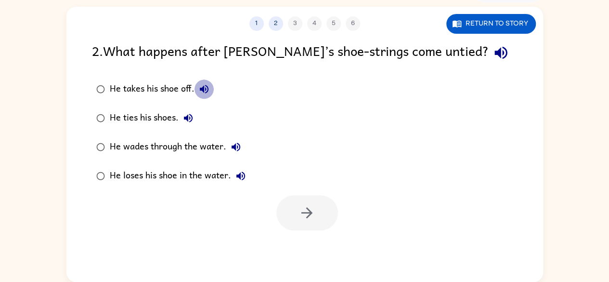
click at [201, 83] on button "He takes his shoe off." at bounding box center [203, 88] width 19 height 19
click at [492, 48] on icon "button" at bounding box center [500, 52] width 17 height 17
click at [186, 112] on icon "button" at bounding box center [188, 118] width 12 height 12
click at [231, 140] on button "He wades through the water." at bounding box center [235, 146] width 19 height 19
click at [240, 166] on button "He loses his shoe in the water." at bounding box center [240, 175] width 19 height 19
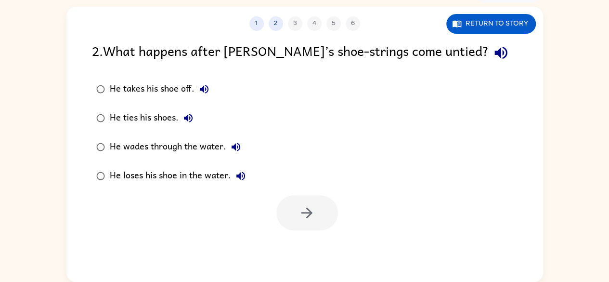
click at [215, 172] on div "He loses his shoe in the water." at bounding box center [180, 175] width 141 height 19
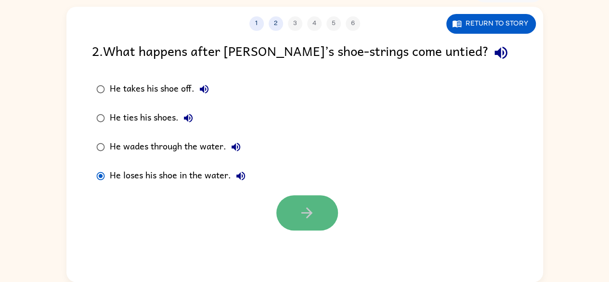
click at [301, 218] on icon "button" at bounding box center [306, 212] width 17 height 17
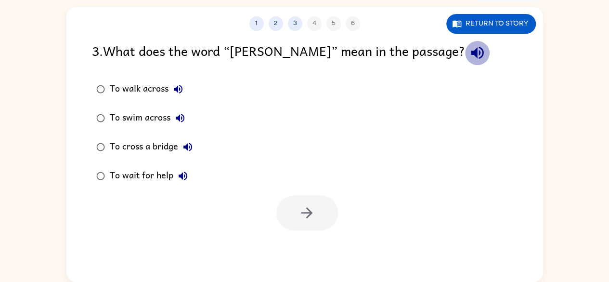
click at [469, 49] on icon "button" at bounding box center [477, 52] width 17 height 17
click at [409, 123] on div "To walk across To swim across To cross a bridge To wait for help" at bounding box center [317, 132] width 451 height 115
click at [181, 117] on icon "button" at bounding box center [180, 118] width 9 height 9
click at [177, 82] on button "To walk across" at bounding box center [177, 88] width 19 height 19
click at [188, 141] on icon "button" at bounding box center [188, 147] width 12 height 12
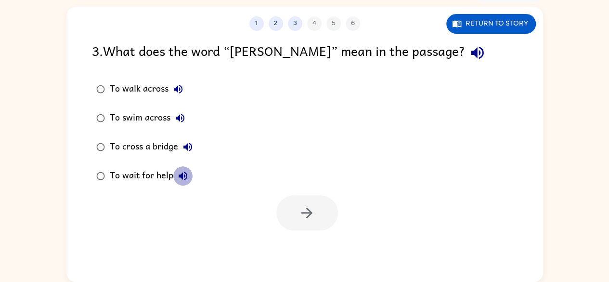
click at [179, 170] on icon "button" at bounding box center [183, 176] width 12 height 12
click at [157, 169] on div "To wait for help" at bounding box center [151, 175] width 83 height 19
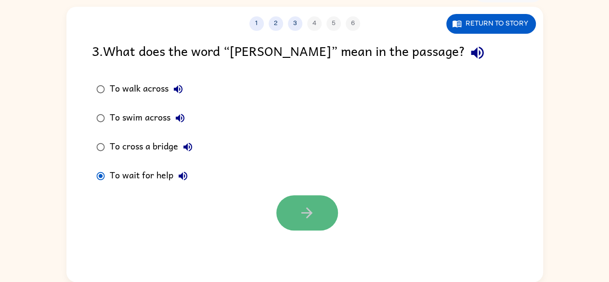
click at [320, 212] on button "button" at bounding box center [307, 212] width 62 height 35
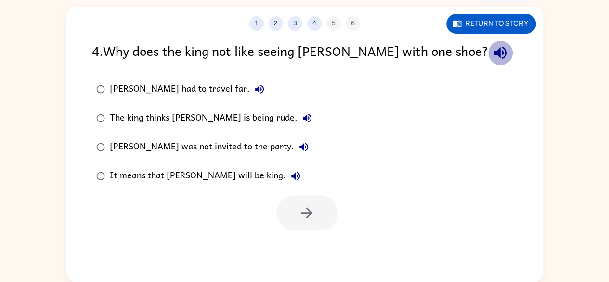
click at [494, 51] on icon "button" at bounding box center [500, 53] width 13 height 13
click at [254, 84] on icon "button" at bounding box center [260, 89] width 12 height 12
click at [301, 114] on icon "button" at bounding box center [307, 118] width 12 height 12
click at [298, 145] on icon "button" at bounding box center [304, 147] width 12 height 12
click at [290, 171] on icon "button" at bounding box center [296, 176] width 12 height 12
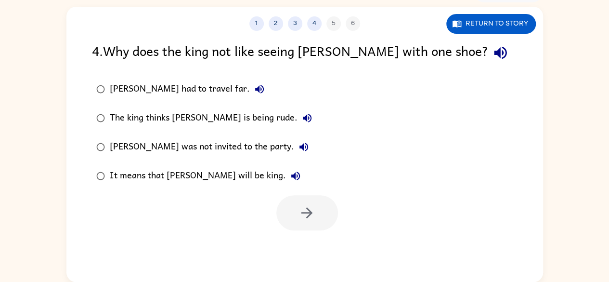
drag, startPoint x: 214, startPoint y: 170, endPoint x: 184, endPoint y: 172, distance: 29.4
click at [184, 172] on div "It means that Jason will be king." at bounding box center [207, 175] width 195 height 19
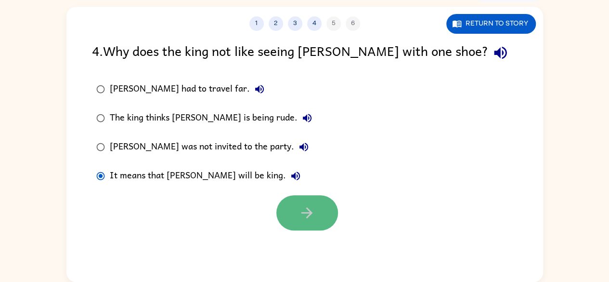
click at [284, 212] on button "button" at bounding box center [307, 212] width 62 height 35
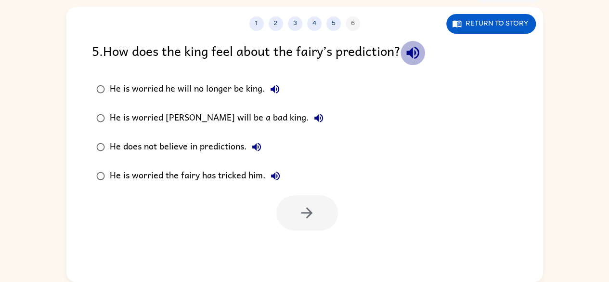
click at [415, 47] on icon "button" at bounding box center [412, 52] width 17 height 17
click at [269, 87] on icon "button" at bounding box center [275, 89] width 12 height 12
click at [212, 86] on div "He is worried he will no longer be king." at bounding box center [197, 88] width 175 height 19
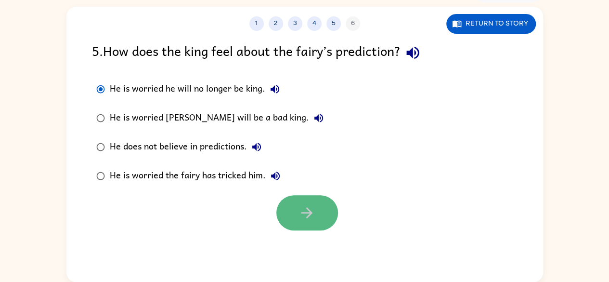
click at [309, 204] on icon "button" at bounding box center [306, 212] width 17 height 17
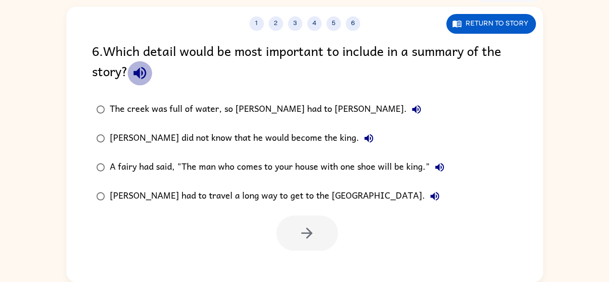
click at [140, 69] on icon "button" at bounding box center [139, 73] width 13 height 13
drag, startPoint x: 140, startPoint y: 69, endPoint x: 327, endPoint y: 85, distance: 187.9
click at [327, 85] on div "6 . Which detail would be most important to include in a summary of the story?" at bounding box center [304, 62] width 425 height 45
click at [410, 105] on icon "button" at bounding box center [416, 109] width 12 height 12
click at [287, 104] on div "The creek was full of water, so Jason had to wade." at bounding box center [268, 109] width 316 height 19
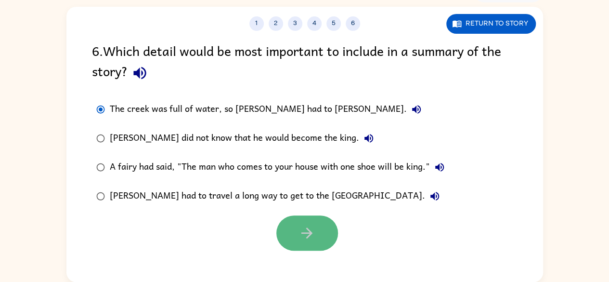
click at [321, 223] on button "button" at bounding box center [307, 232] width 62 height 35
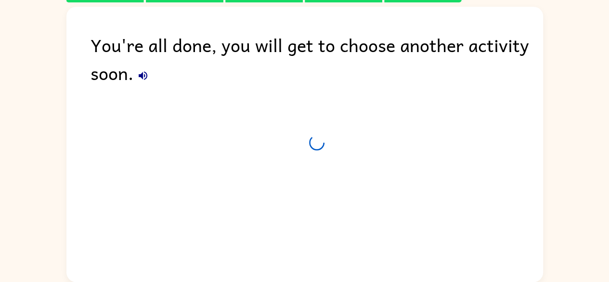
scroll to position [39, 0]
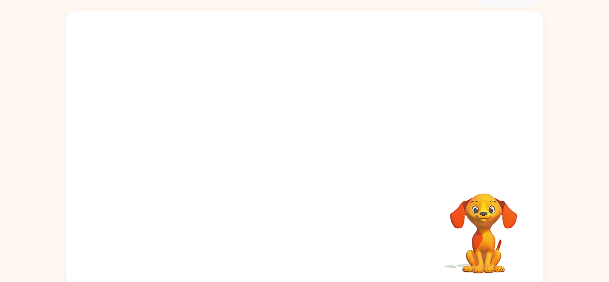
scroll to position [57, 0]
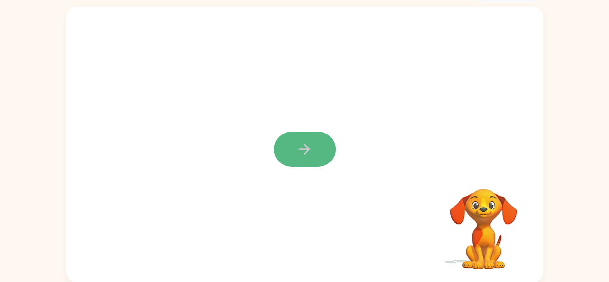
click at [302, 146] on icon "button" at bounding box center [304, 149] width 17 height 17
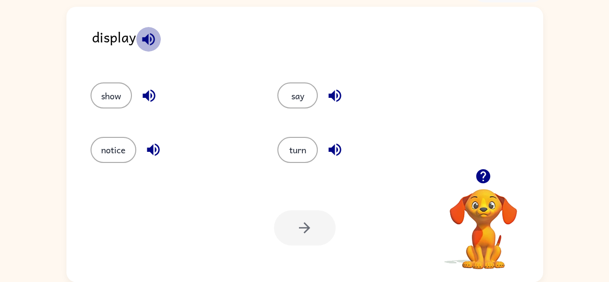
click at [147, 41] on icon "button" at bounding box center [148, 39] width 13 height 13
click at [156, 94] on icon "button" at bounding box center [149, 95] width 17 height 17
click at [155, 161] on button "button" at bounding box center [153, 149] width 25 height 25
click at [334, 86] on button "button" at bounding box center [334, 95] width 25 height 25
click at [335, 147] on icon "button" at bounding box center [334, 149] width 17 height 17
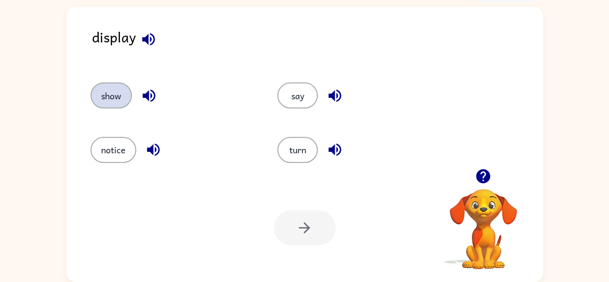
click at [107, 94] on button "show" at bounding box center [110, 95] width 41 height 26
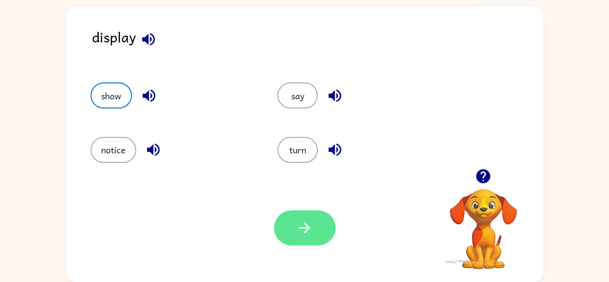
click at [315, 233] on button "button" at bounding box center [305, 227] width 62 height 35
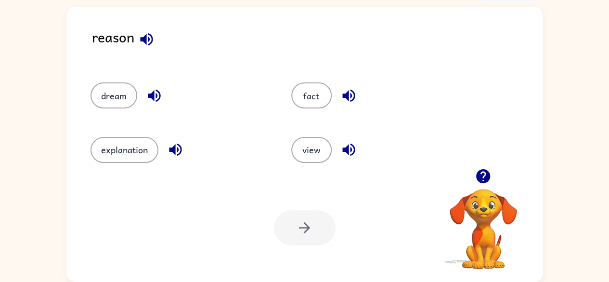
click at [152, 42] on icon "button" at bounding box center [146, 39] width 17 height 17
click at [156, 89] on icon "button" at bounding box center [154, 95] width 17 height 17
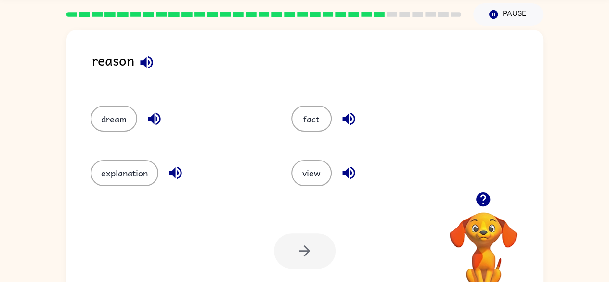
scroll to position [26, 0]
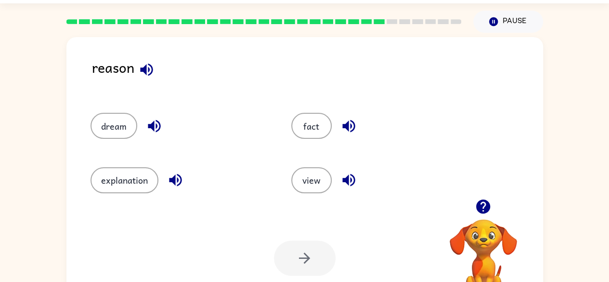
click at [177, 186] on icon "button" at bounding box center [175, 179] width 17 height 17
click at [347, 132] on icon "button" at bounding box center [348, 125] width 17 height 17
click at [354, 178] on icon "button" at bounding box center [348, 180] width 13 height 13
click at [321, 168] on button "view" at bounding box center [311, 180] width 40 height 26
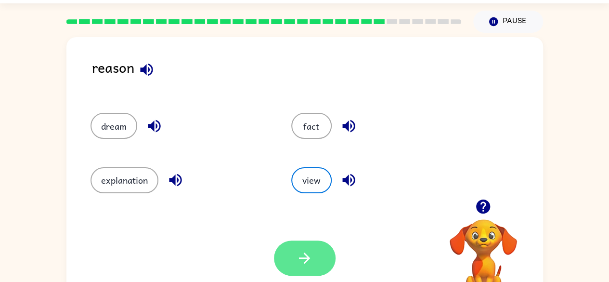
click at [297, 242] on button "button" at bounding box center [305, 257] width 62 height 35
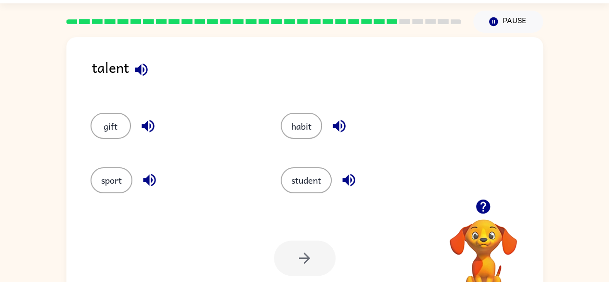
click at [139, 68] on icon "button" at bounding box center [141, 69] width 13 height 13
click at [138, 125] on button "button" at bounding box center [148, 126] width 25 height 25
click at [154, 183] on icon "button" at bounding box center [149, 180] width 13 height 13
click at [141, 69] on icon "button" at bounding box center [141, 69] width 17 height 17
click at [343, 119] on icon "button" at bounding box center [339, 125] width 17 height 17
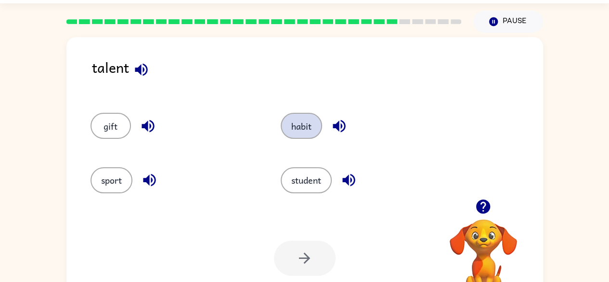
click at [309, 117] on button "habit" at bounding box center [301, 126] width 41 height 26
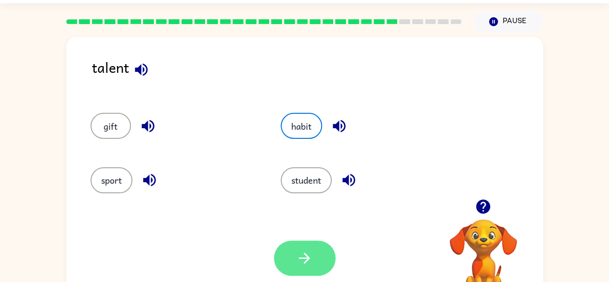
click at [309, 264] on icon "button" at bounding box center [304, 257] width 17 height 17
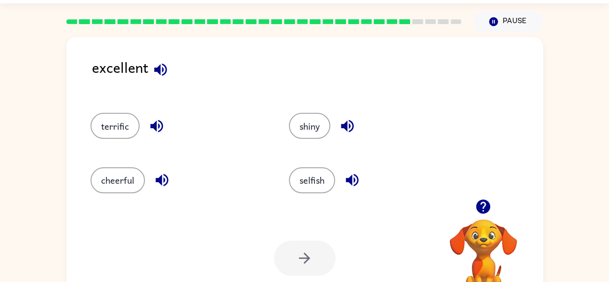
click at [163, 67] on icon "button" at bounding box center [160, 69] width 17 height 17
click at [157, 126] on icon "button" at bounding box center [156, 125] width 17 height 17
click at [353, 123] on icon "button" at bounding box center [347, 126] width 13 height 13
click at [165, 72] on icon "button" at bounding box center [160, 69] width 13 height 13
click at [357, 186] on icon "button" at bounding box center [352, 179] width 17 height 17
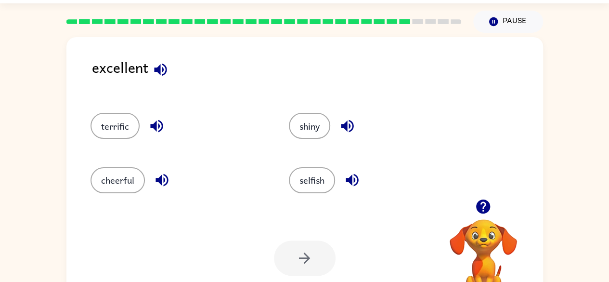
click at [352, 125] on icon "button" at bounding box center [347, 125] width 17 height 17
click at [164, 189] on button "button" at bounding box center [162, 179] width 25 height 25
click at [162, 122] on icon "button" at bounding box center [156, 125] width 17 height 17
click at [170, 71] on button "button" at bounding box center [160, 69] width 25 height 25
click at [121, 175] on button "cheerful" at bounding box center [117, 180] width 54 height 26
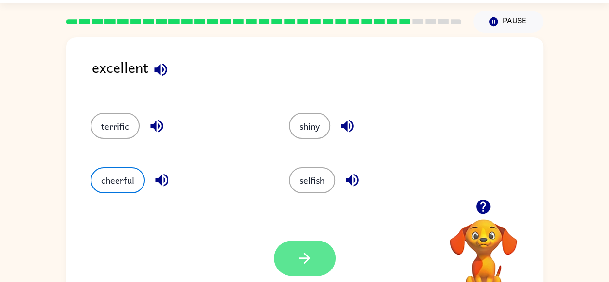
click at [324, 252] on button "button" at bounding box center [305, 257] width 62 height 35
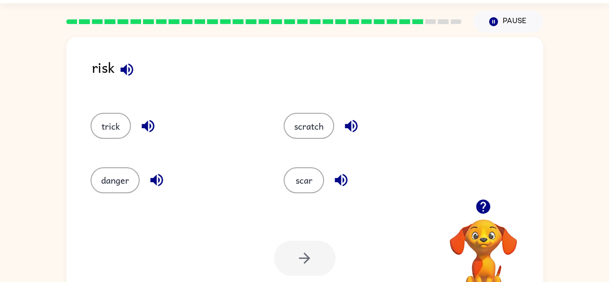
click at [128, 68] on icon "button" at bounding box center [126, 69] width 13 height 13
click at [154, 126] on icon "button" at bounding box center [148, 125] width 17 height 17
click at [152, 172] on icon "button" at bounding box center [156, 179] width 17 height 17
click at [129, 61] on icon "button" at bounding box center [126, 69] width 17 height 17
click at [481, 200] on icon "button" at bounding box center [483, 206] width 14 height 14
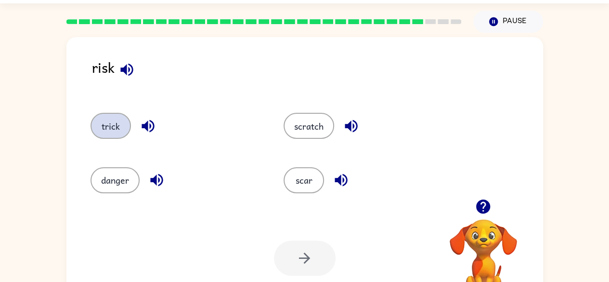
click at [101, 136] on button "trick" at bounding box center [110, 126] width 40 height 26
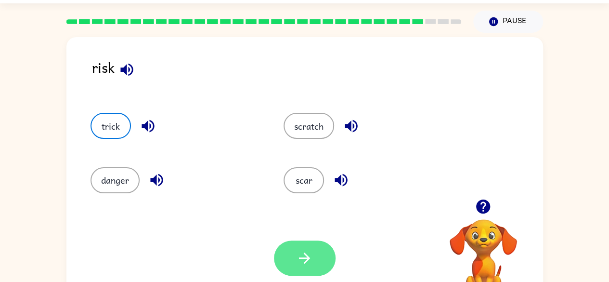
click at [317, 257] on button "button" at bounding box center [305, 257] width 62 height 35
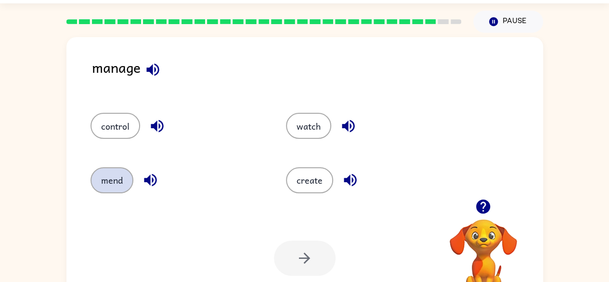
click at [102, 179] on button "mend" at bounding box center [111, 180] width 43 height 26
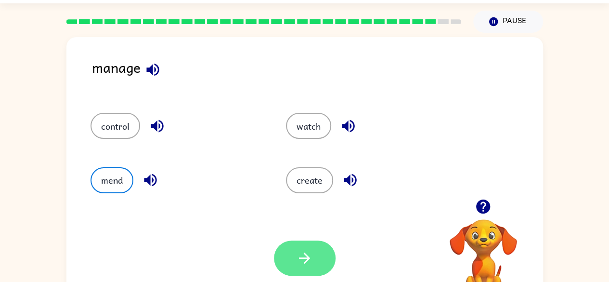
click at [284, 261] on button "button" at bounding box center [305, 257] width 62 height 35
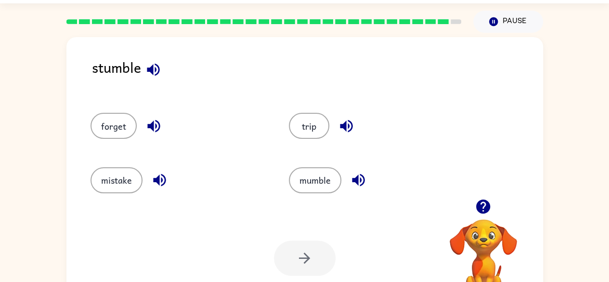
click at [160, 65] on icon "button" at bounding box center [153, 69] width 17 height 17
click at [155, 128] on icon "button" at bounding box center [153, 126] width 13 height 13
click at [157, 185] on icon "button" at bounding box center [159, 179] width 17 height 17
click at [481, 207] on icon "button" at bounding box center [483, 206] width 14 height 14
click at [156, 70] on icon "button" at bounding box center [153, 69] width 17 height 17
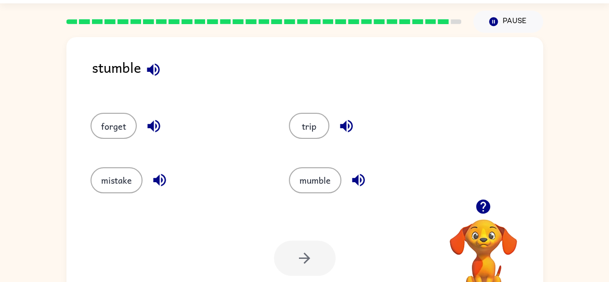
click at [156, 178] on icon "button" at bounding box center [159, 180] width 13 height 13
click at [359, 181] on icon "button" at bounding box center [358, 179] width 17 height 17
click at [308, 182] on button "mumble" at bounding box center [315, 180] width 52 height 26
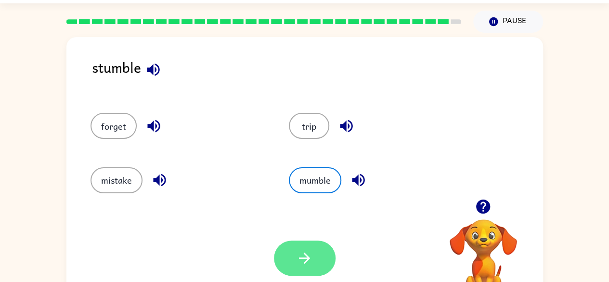
click at [310, 258] on icon "button" at bounding box center [304, 257] width 17 height 17
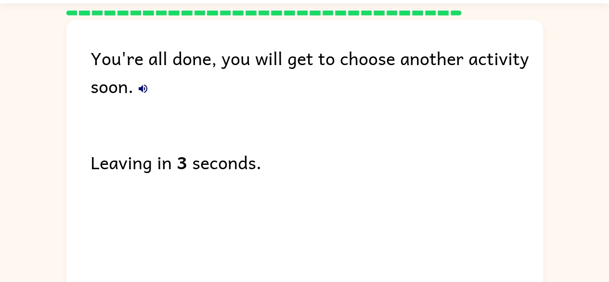
click at [143, 89] on icon "button" at bounding box center [143, 89] width 12 height 12
